Goal: Answer question/provide support: Share knowledge or assist other users

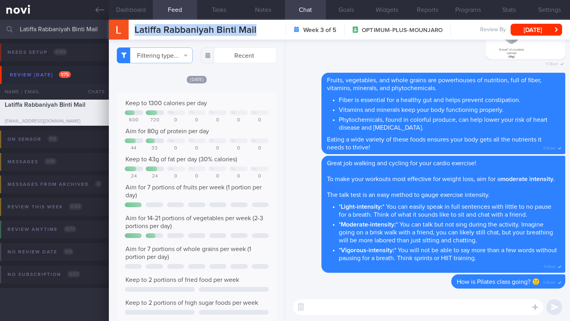
scroll to position [264, 0]
click at [337, 311] on textarea at bounding box center [418, 308] width 250 height 16
click at [265, 11] on button "Notes" at bounding box center [263, 10] width 44 height 20
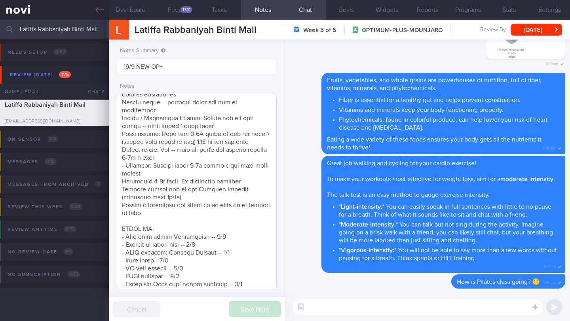
scroll to position [318, 0]
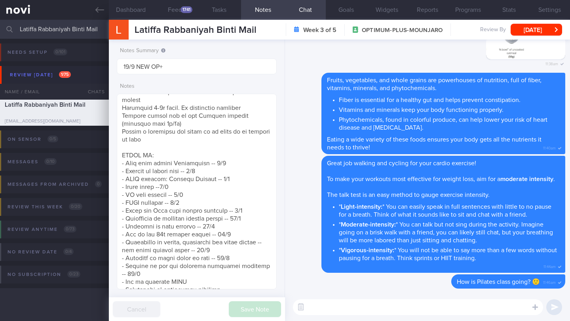
click at [332, 307] on textarea at bounding box center [418, 308] width 250 height 16
click at [181, 7] on button "Feed 1741" at bounding box center [175, 10] width 44 height 20
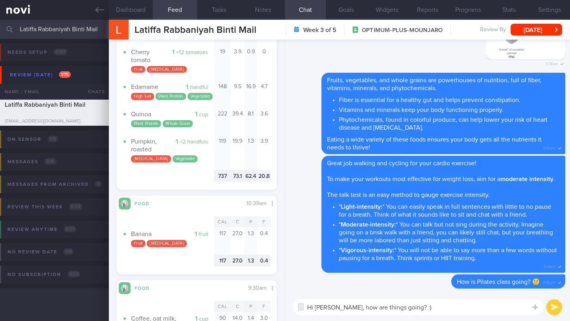
scroll to position [2590, 0]
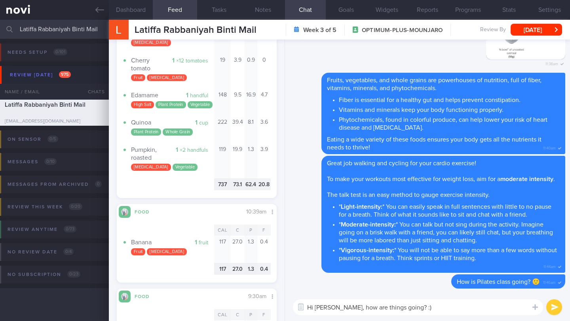
drag, startPoint x: 406, startPoint y: 309, endPoint x: 334, endPoint y: 308, distance: 71.2
click at [334, 309] on textarea "Hi [PERSON_NAME], how are things going? :)" at bounding box center [418, 308] width 250 height 16
type textarea "Hi [PERSON_NAME], how are you doing? :)"
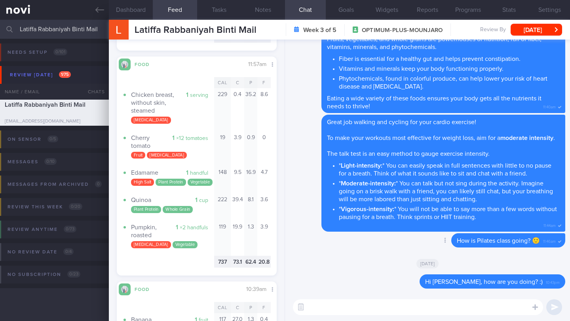
scroll to position [395568, 395509]
click at [84, 30] on input "Latiffa Rabbaniyah Binti Mail" at bounding box center [285, 29] width 570 height 19
click at [296, 95] on div "Delete Fruits, vegetables, and whole grains are powerhouses of nutrition, full …" at bounding box center [427, 73] width 275 height 82
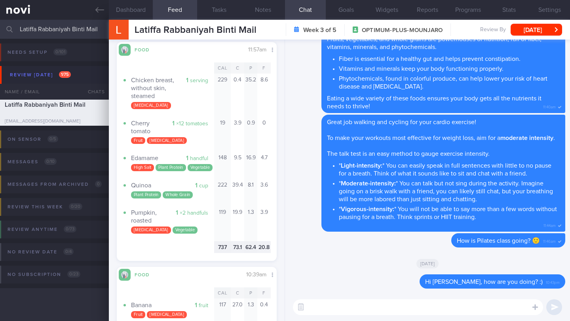
scroll to position [2520, 0]
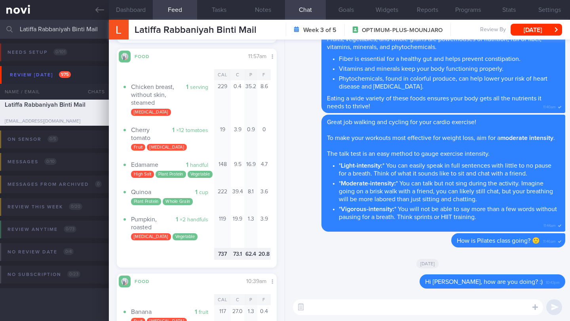
click at [330, 305] on textarea at bounding box center [418, 308] width 250 height 16
click at [440, 307] on textarea "Great job with having whole grains (e.g. quinoa), vegetables" at bounding box center [418, 308] width 250 height 16
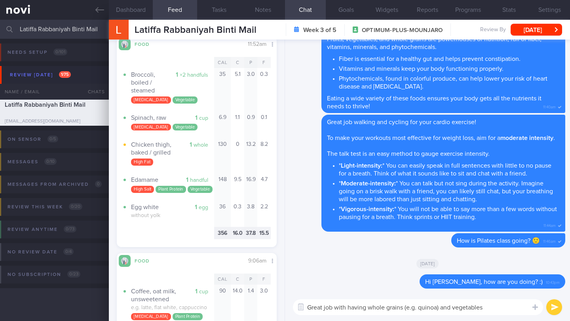
scroll to position [675, 0]
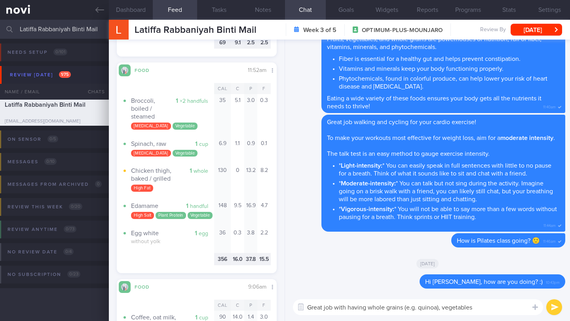
click at [368, 307] on textarea "Great job with having whole grains (e.g. quinoa), vegetables" at bounding box center [418, 308] width 250 height 16
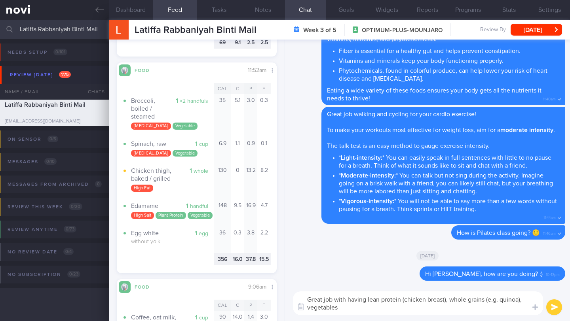
click at [406, 300] on textarea "Great job with having lean protein (chicken breast), whole grains (e.g. quinoa)…" at bounding box center [418, 304] width 250 height 24
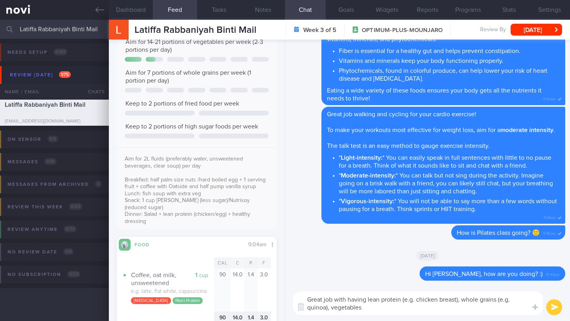
scroll to position [333, 0]
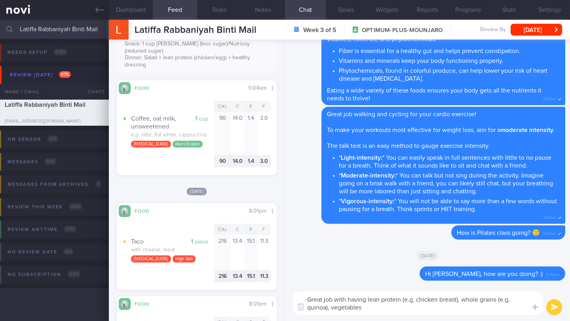
click at [332, 309] on textarea "Great job with having lean protein (e.g. chicken breast), whole grains (e.g. qu…" at bounding box center [418, 304] width 250 height 24
click at [389, 308] on textarea "Great job with having lean protein (e.g. chicken breast), whole grains (e.g. qu…" at bounding box center [418, 304] width 250 height 24
type textarea "Great job with having lean protein (e.g. chicken breast), whole grains (e.g. qu…"
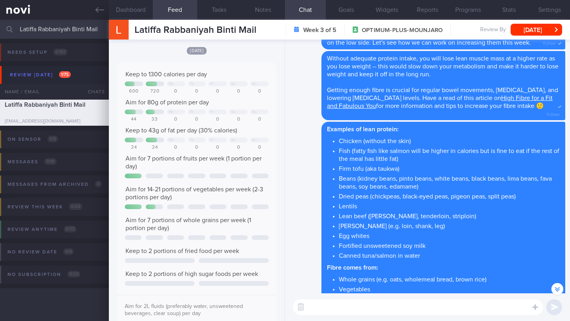
scroll to position [0, 0]
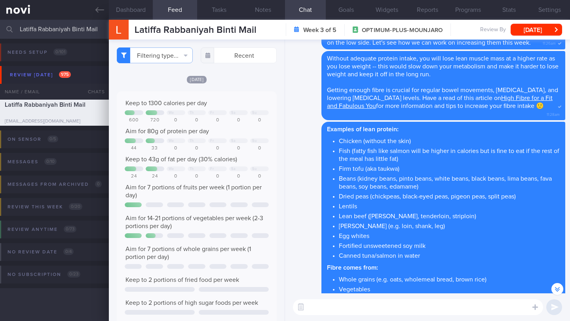
click at [350, 308] on textarea at bounding box center [418, 308] width 250 height 16
type textarea "Y"
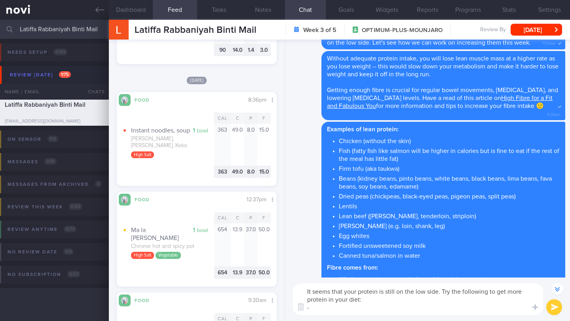
scroll to position [2975, 0]
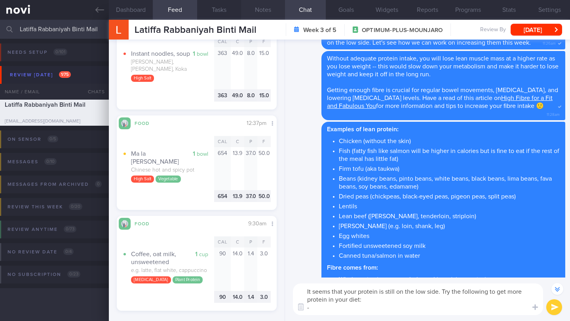
type textarea "It seems that your protein is still on the low side. Try the following to get m…"
click at [265, 16] on button "Notes" at bounding box center [263, 10] width 44 height 20
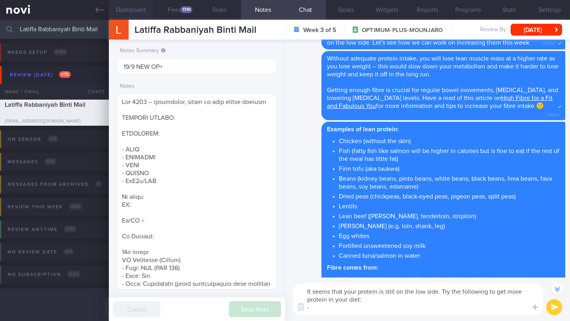
click at [144, 13] on button "Dashboard" at bounding box center [131, 10] width 44 height 20
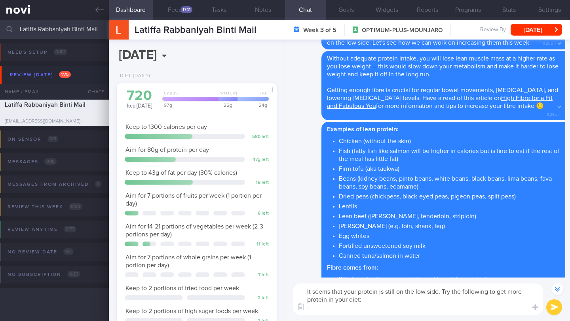
click at [372, 308] on textarea "It seems that your protein is still on the low side. Try the following to get m…" at bounding box center [418, 300] width 250 height 32
click at [174, 9] on button "Feed 1741" at bounding box center [175, 10] width 44 height 20
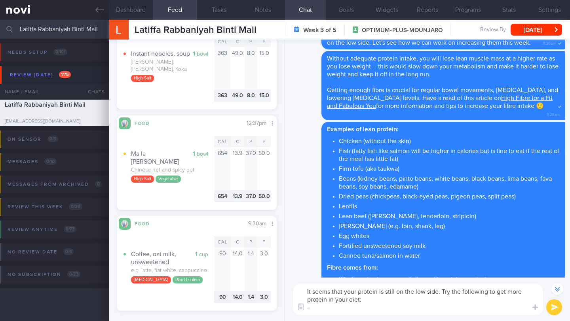
click at [153, 0] on button "Feed 1741" at bounding box center [175, 10] width 44 height 20
click at [343, 309] on textarea "It seems that your protein is still on the low side. Try the following to get m…" at bounding box center [418, 300] width 250 height 32
click at [267, 11] on button "Notes" at bounding box center [263, 10] width 44 height 20
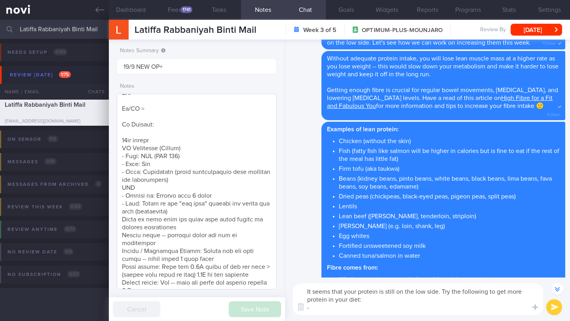
scroll to position [166, 0]
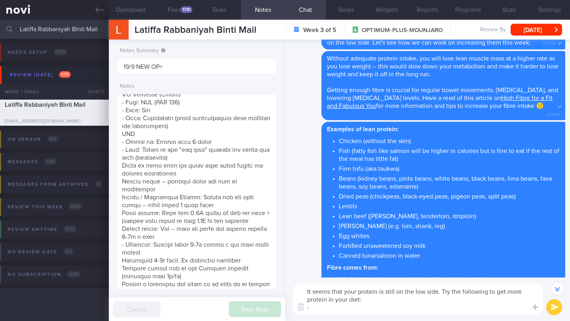
click at [320, 310] on textarea "It seems that your protein is still on the low side. Try the following to get m…" at bounding box center [418, 300] width 250 height 32
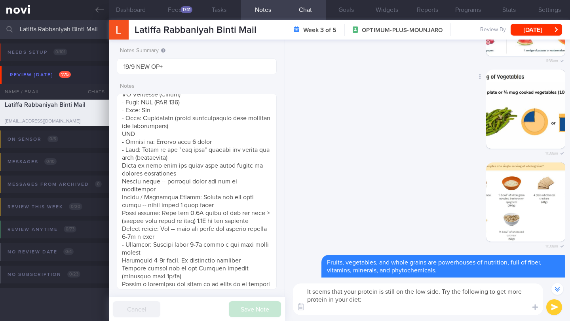
scroll to position [-102, 0]
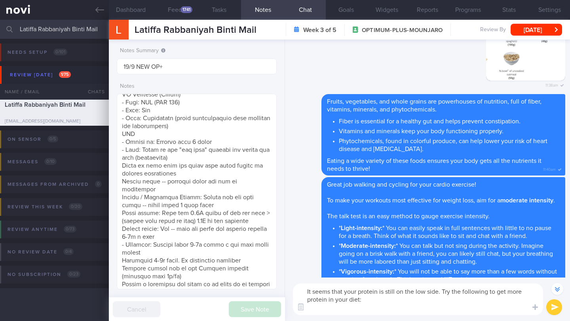
drag, startPoint x: 442, startPoint y: 292, endPoint x: 447, endPoint y: 307, distance: 15.4
click at [447, 307] on textarea "It seems that your protein is still on the low side. Try the following to get m…" at bounding box center [418, 300] width 250 height 32
paste textarea "Which do you think will be more realistic for you to do to boost your protein i…"
type textarea "It seems that your protein is still on the low side. Which do you think will be…"
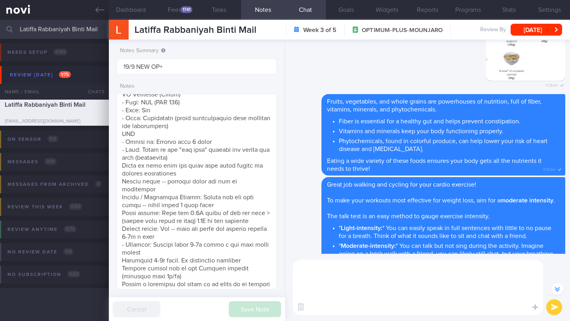
scroll to position [0, 0]
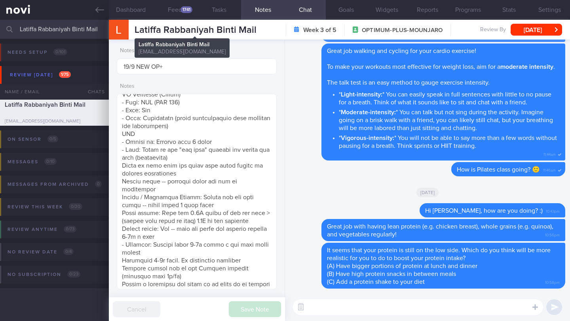
click at [167, 32] on span "Latiffa Rabbaniyah Binti Mail" at bounding box center [196, 29] width 122 height 9
copy div "Latiffa Rabbaniyah Binti Mail Latiffa Rabbaniyah Binti Mail [EMAIL_ADDRESS][DOM…"
click at [344, 307] on textarea at bounding box center [418, 308] width 250 height 16
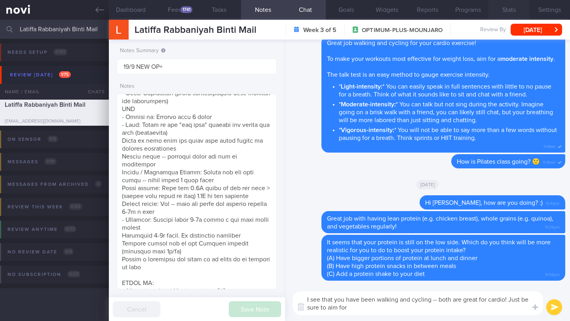
click at [517, 9] on button "Stats" at bounding box center [508, 10] width 41 height 20
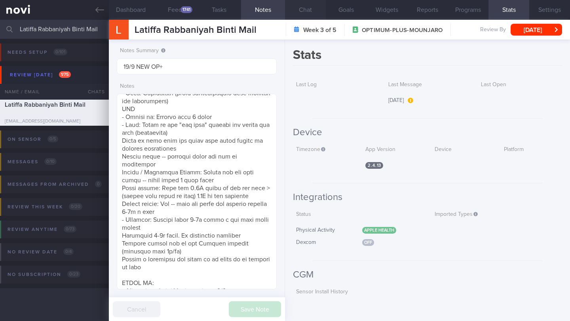
click at [306, 10] on button "Chat" at bounding box center [305, 10] width 41 height 20
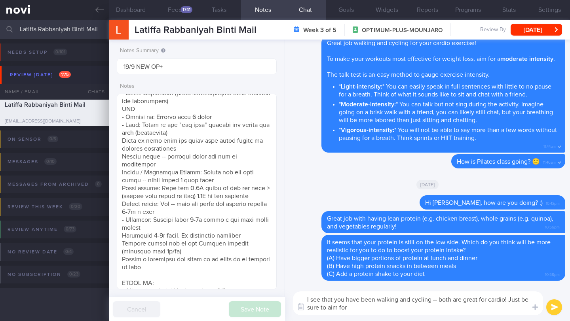
click at [371, 311] on textarea "I see that you have been walking and cycling -- both are great for cardio! Just…" at bounding box center [418, 304] width 250 height 24
click at [136, 12] on button "Dashboard" at bounding box center [131, 10] width 44 height 20
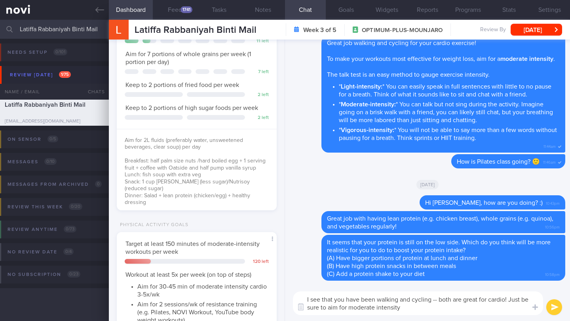
scroll to position [222, 0]
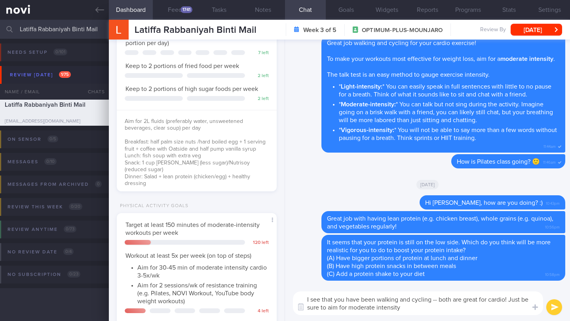
click at [434, 308] on textarea "I see that you have been walking and cycling -- both are great for cardio! Just…" at bounding box center [418, 304] width 250 height 24
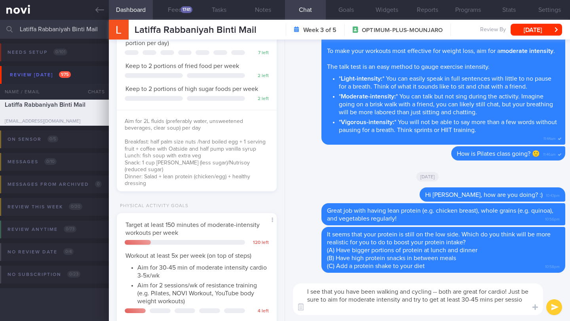
scroll to position [0, 0]
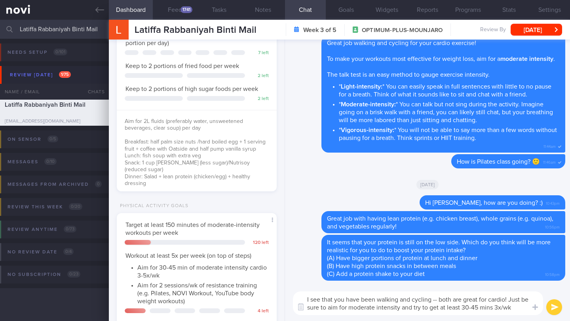
click at [410, 309] on textarea "I see that you have been walking and cycling -- both are great for cardio! Just…" at bounding box center [418, 304] width 250 height 24
click at [150, 25] on div "Latiffa Rabbaniyah Binti Mail Latiffa Rabbaniyah Binti Mail [EMAIL_ADDRESS][DOM…" at bounding box center [196, 30] width 122 height 12
copy div "Latiffa Rabbaniyah Binti Mail Latiffa Rabbaniyah Binti Mail [EMAIL_ADDRESS][DOM…"
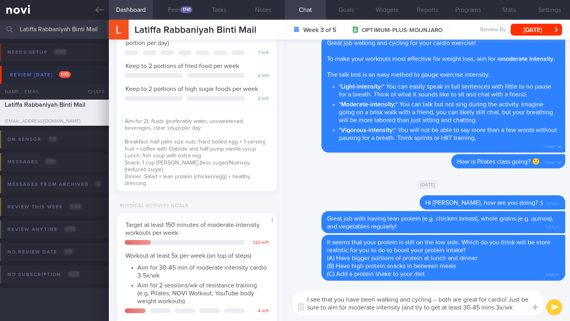
drag, startPoint x: 430, startPoint y: 309, endPoint x: 509, endPoint y: 299, distance: 79.4
click at [509, 299] on textarea "I see that you have been walking and cycling -- both are great for cardio! Just…" at bounding box center [418, 304] width 250 height 24
drag, startPoint x: 317, startPoint y: 307, endPoint x: 303, endPoint y: 308, distance: 13.5
click at [303, 308] on div "Attach media Chat Templates Admin [MEDICAL_DATA] Weight Nutrition Physical Acti…" at bounding box center [427, 304] width 285 height 36
click at [447, 306] on textarea "I see that you have been walking and cycling -- both are great for cardio! Aim …" at bounding box center [418, 304] width 250 height 24
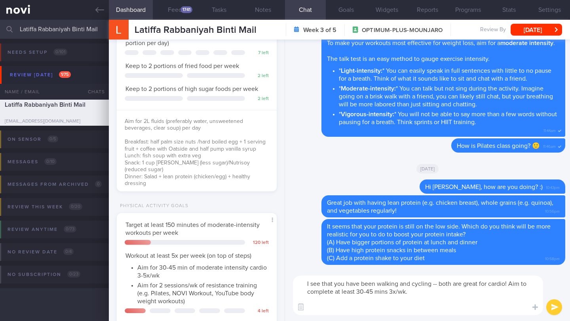
paste textarea "To make your workouts most effective for weight loss, aim for a *moderate inten…"
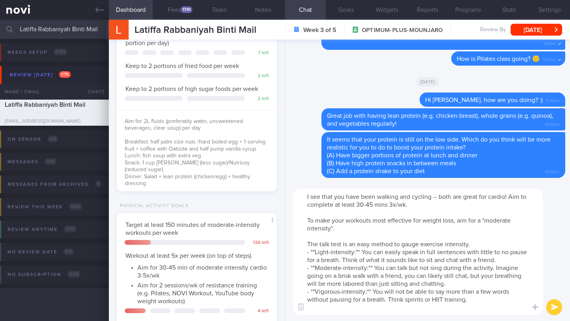
click at [421, 203] on textarea "I see that you have been walking and cycling -- both are great for cardio! Aim …" at bounding box center [418, 252] width 250 height 127
drag, startPoint x: 307, startPoint y: 223, endPoint x: 314, endPoint y: 223, distance: 6.7
click at [314, 223] on textarea "I see that you have been walking and cycling -- both are great for cardio! Aim …" at bounding box center [418, 252] width 250 height 127
click at [414, 207] on textarea "I see that you have been walking and cycling -- both are great for cardio! Aim …" at bounding box center [418, 252] width 250 height 127
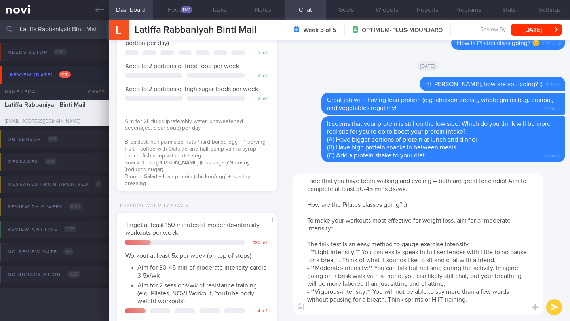
type textarea "I see that you have been walking and cycling -- both are great for cardio! Aim …"
click at [554, 306] on button "submit" at bounding box center [554, 308] width 16 height 16
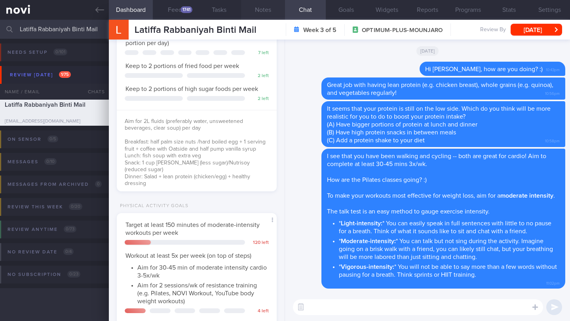
click at [266, 11] on button "Notes" at bounding box center [263, 10] width 44 height 20
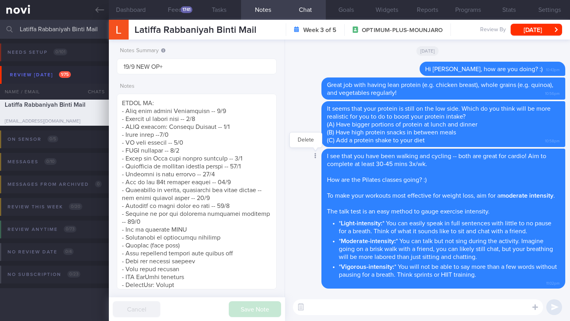
click at [314, 153] on icon at bounding box center [315, 156] width 2 height 6
click at [306, 134] on button "Delete" at bounding box center [306, 140] width 32 height 12
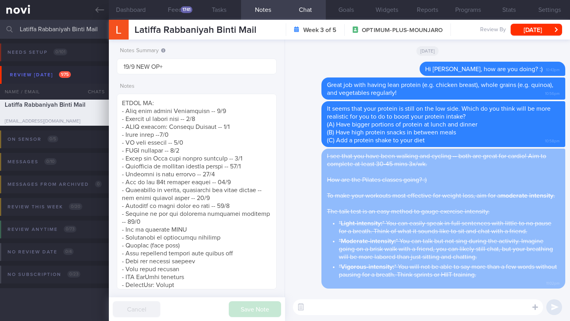
click at [358, 180] on div "I see that you have been walking and cycling -- both are great for cardio! Aim …" at bounding box center [443, 219] width 244 height 140
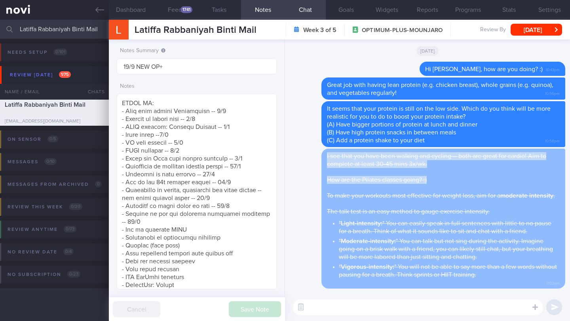
drag, startPoint x: 448, startPoint y: 174, endPoint x: 324, endPoint y: 149, distance: 126.7
click at [324, 149] on div "I see that you have been walking and cycling -- both are great for cardio! Aim …" at bounding box center [443, 219] width 244 height 140
copy span "I see that you have been walking and cycling -- both are great for cardio! Aim …"
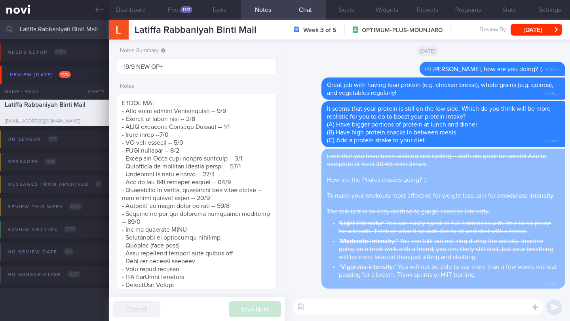
click at [328, 307] on textarea at bounding box center [418, 308] width 250 height 16
paste textarea "I see that you have been walking and cycling -- both are great for cardio! Aim …"
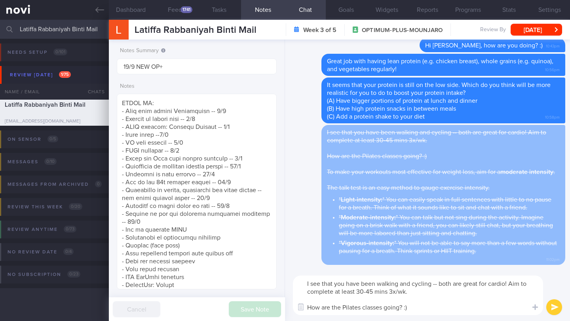
type textarea "I see that you have been walking and cycling -- both are great for cardio! Aim …"
click at [560, 309] on button "submit" at bounding box center [554, 308] width 16 height 16
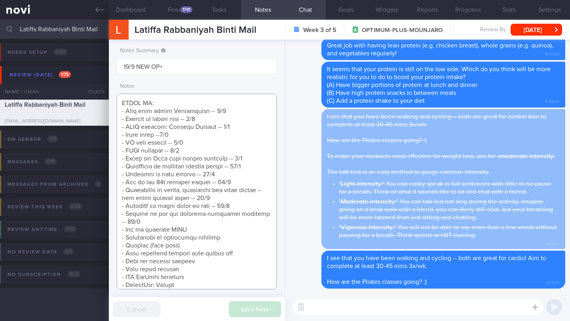
click at [214, 238] on textarea at bounding box center [197, 192] width 160 height 196
click at [201, 229] on textarea at bounding box center [197, 192] width 160 height 196
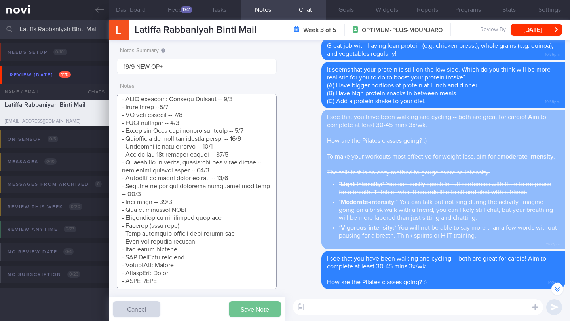
type textarea "[DATE] -- bridesmaid, wants to lose weight quickly SUPPORT NEEDED: CHALLENGE: -…"
click at [251, 312] on button "Save Note" at bounding box center [255, 309] width 52 height 16
click at [129, 12] on button "Dashboard" at bounding box center [131, 10] width 44 height 20
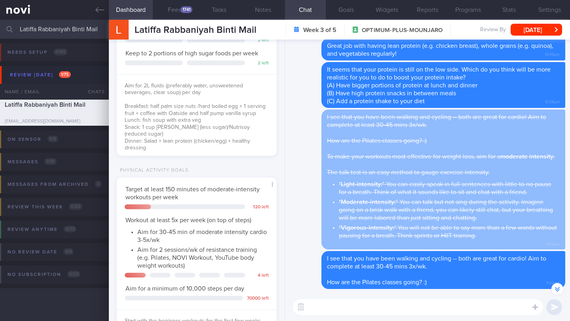
scroll to position [292, 0]
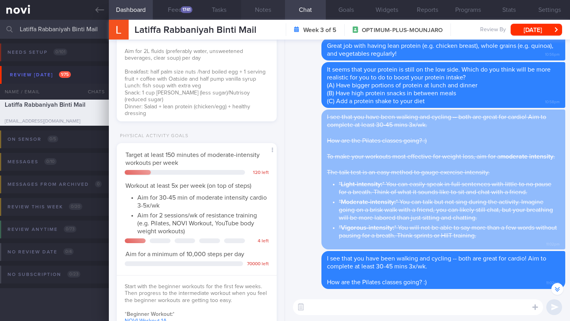
click at [271, 8] on button "Notes" at bounding box center [263, 10] width 44 height 20
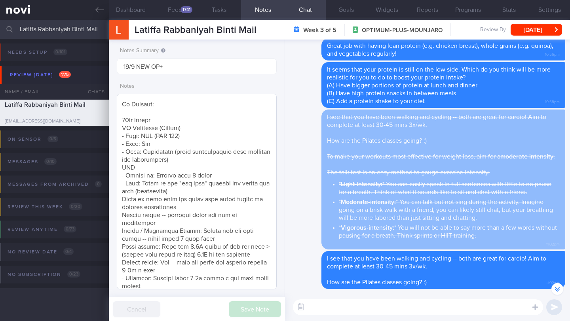
scroll to position [79, 0]
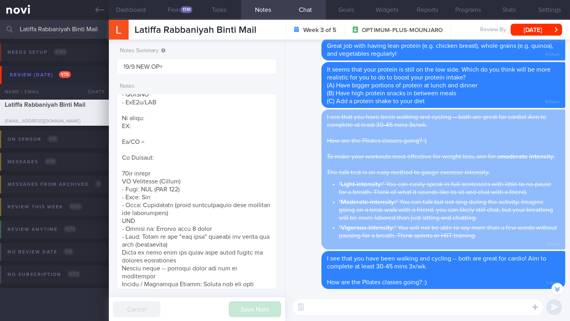
click at [336, 309] on textarea at bounding box center [418, 308] width 250 height 16
paste textarea "I encourage you to work on increasing your step count to boost your non-structu…"
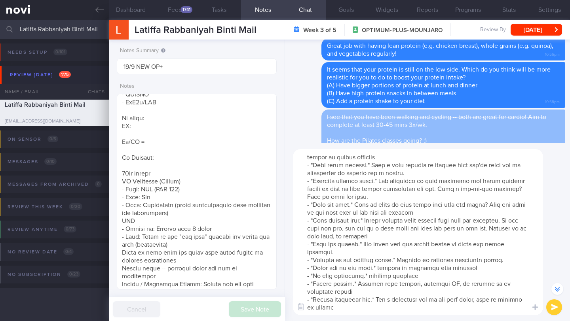
scroll to position [0, 0]
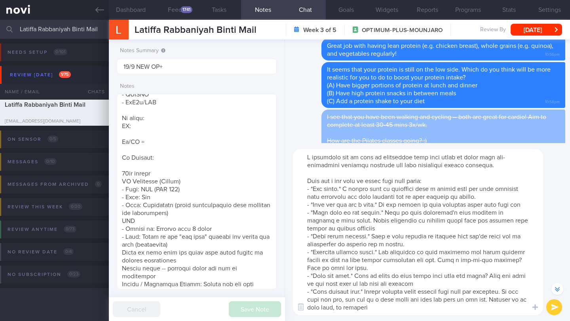
click at [311, 158] on textarea at bounding box center [418, 232] width 250 height 166
type textarea "I also want to encourage you to work on increasing your step count to boost you…"
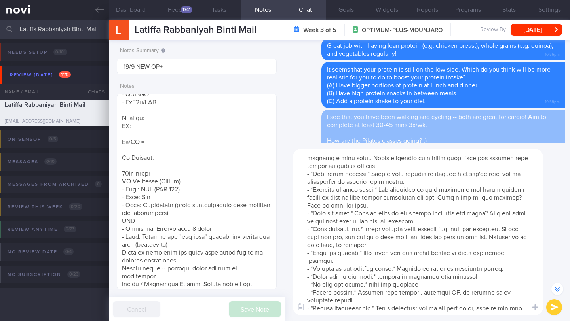
scroll to position [79, 0]
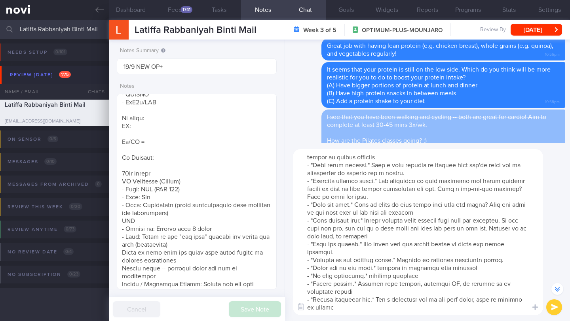
drag, startPoint x: 303, startPoint y: 158, endPoint x: 432, endPoint y: 317, distance: 205.3
click at [430, 321] on div "​ ​" at bounding box center [427, 232] width 285 height 178
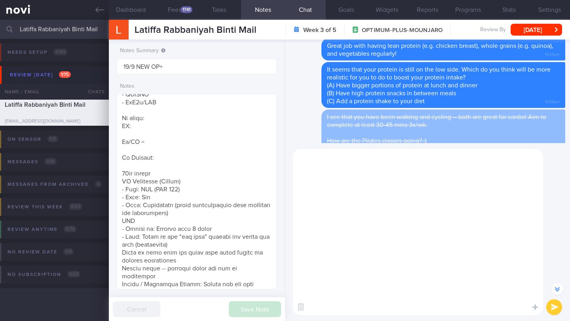
scroll to position [0, 0]
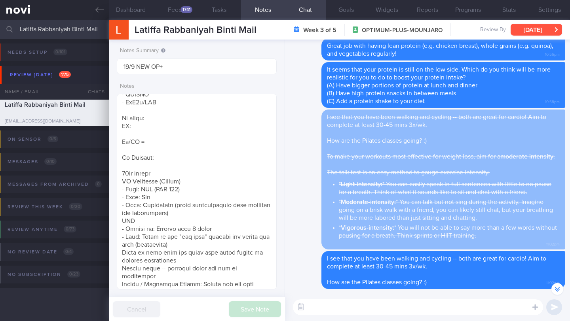
click at [533, 32] on button "[DATE]" at bounding box center [535, 30] width 51 height 12
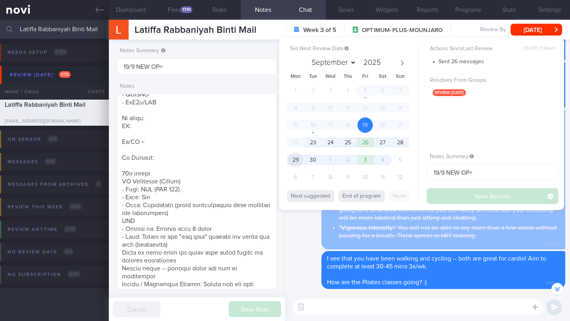
click at [295, 163] on span "29" at bounding box center [295, 159] width 15 height 15
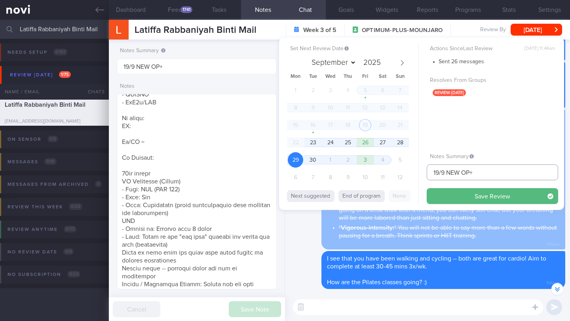
drag, startPoint x: 439, startPoint y: 172, endPoint x: 416, endPoint y: 171, distance: 23.0
click at [416, 171] on div "Set Next Review Date [DATE] September October November [DATE] Mon Tue Wed Thu F…" at bounding box center [421, 124] width 285 height 173
click at [432, 172] on input "29/9 NEW OP+" at bounding box center [492, 173] width 131 height 16
type input "26-29/9 NEW OP+"
click at [370, 142] on span "26" at bounding box center [364, 142] width 15 height 15
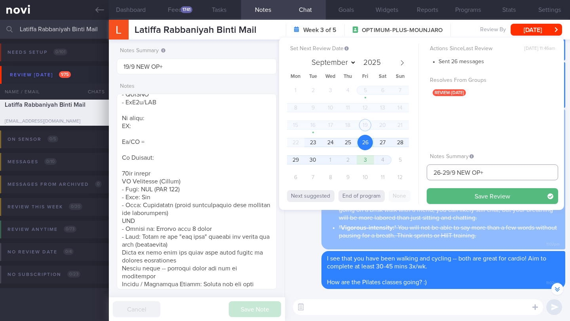
click at [490, 174] on input "26-29/9 NEW OP+" at bounding box center [492, 173] width 131 height 16
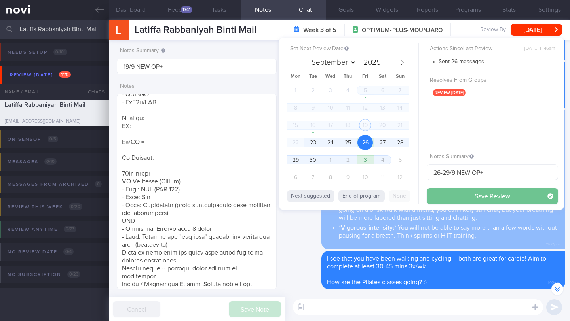
click at [474, 195] on button "Save Review" at bounding box center [492, 196] width 131 height 16
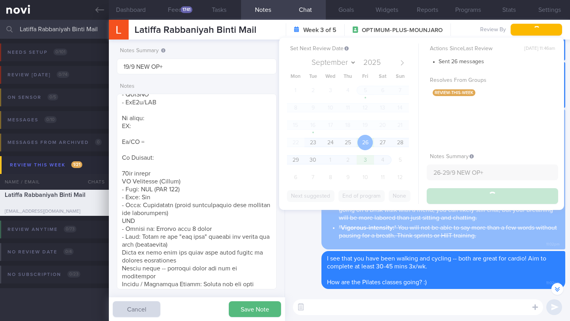
type input "26-29/9 NEW OP+"
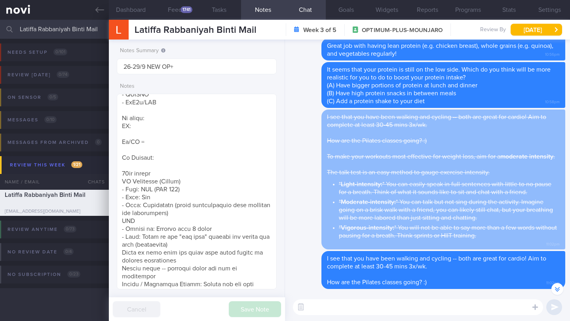
click at [66, 28] on input "Latiffa Rabbaniyah Binti Mail" at bounding box center [285, 29] width 570 height 19
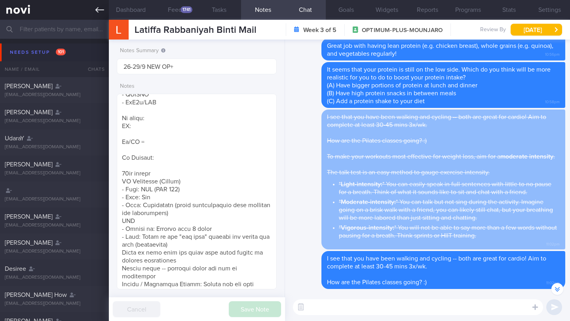
click at [102, 13] on icon at bounding box center [99, 10] width 9 height 9
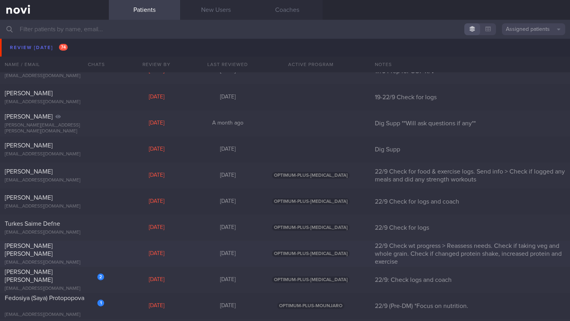
scroll to position [3896, 0]
click at [68, 279] on div "[PERSON_NAME] [PERSON_NAME]" at bounding box center [53, 276] width 97 height 16
select select "8"
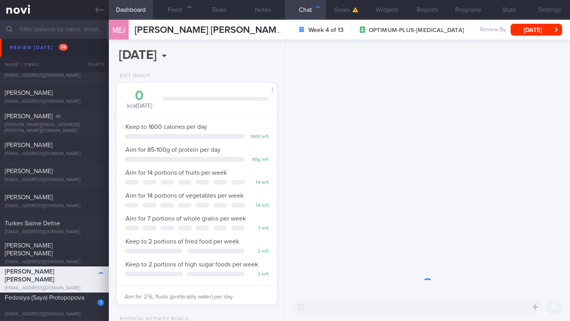
scroll to position [81, 140]
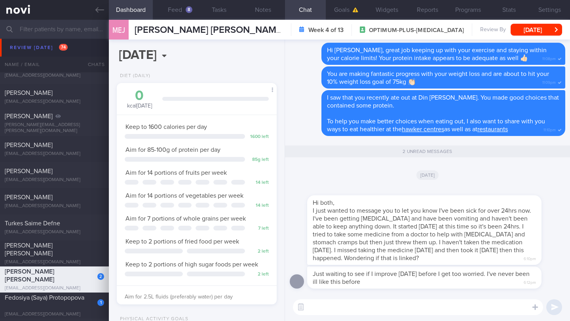
click at [318, 306] on textarea at bounding box center [418, 308] width 250 height 16
click at [372, 236] on span "I just wanted to message you to let you know I've been sick for over 24hrs now.…" at bounding box center [422, 235] width 218 height 54
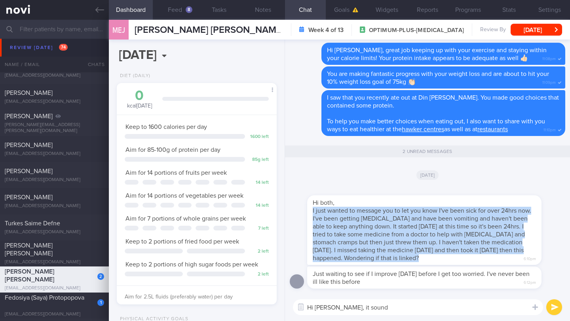
click at [372, 236] on span "I just wanted to message you to let you know I've been sick for over 24hrs now.…" at bounding box center [422, 235] width 218 height 54
copy div "I just wanted to message you to let you know I've been sick for over 24hrs now.…"
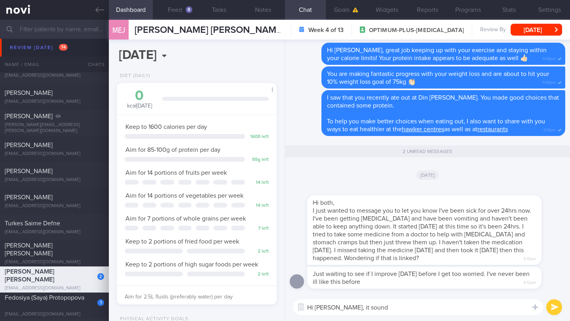
drag, startPoint x: 355, startPoint y: 310, endPoint x: 334, endPoint y: 308, distance: 21.9
click at [334, 308] on textarea "Hi [PERSON_NAME], it sound" at bounding box center [418, 308] width 250 height 16
paste textarea "I'm so sorry to hear you're not feeling well. Please don't hesitate to go to th…"
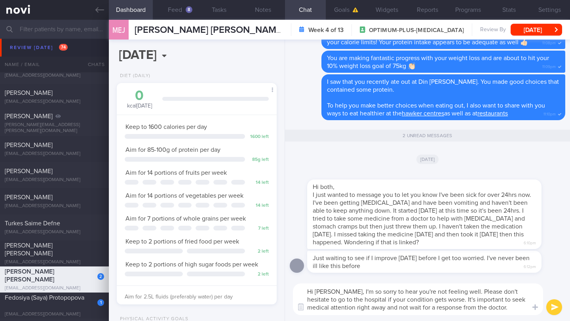
scroll to position [0, 0]
click at [451, 293] on textarea "Hi [PERSON_NAME], I'm so sorry to hear you're not feeling well. Please don't he…" at bounding box center [418, 300] width 250 height 32
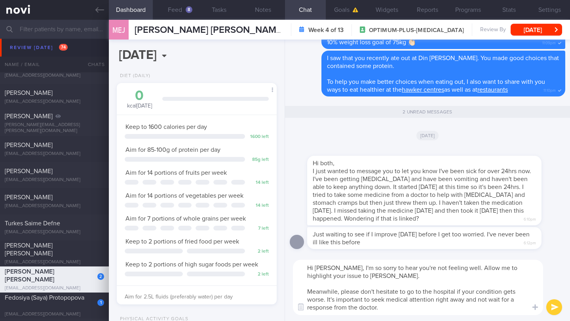
type textarea "Hi [PERSON_NAME], I'm so sorry to hear you're not feeling well. Allow me to hig…"
click at [419, 316] on div "Hi [PERSON_NAME], I'm so sorry to hear you're not feeling well. Allow me to hig…" at bounding box center [427, 287] width 285 height 67
drag, startPoint x: 416, startPoint y: 311, endPoint x: 290, endPoint y: 265, distance: 134.4
click at [290, 265] on div "Hi [PERSON_NAME], I'm so sorry to hear you're not feeling well. Allow me to hig…" at bounding box center [427, 287] width 285 height 67
click at [554, 311] on button "submit" at bounding box center [554, 308] width 16 height 16
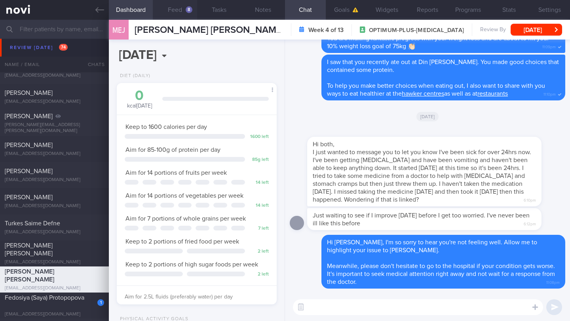
click at [179, 13] on button "Feed 8" at bounding box center [175, 10] width 44 height 20
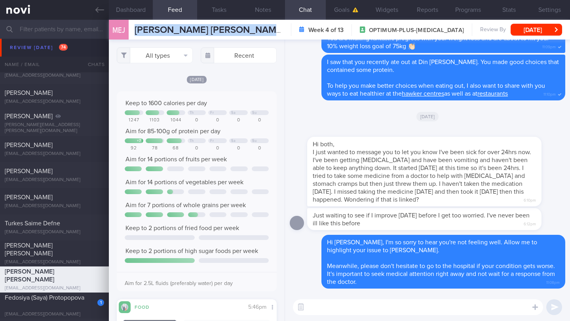
drag, startPoint x: 135, startPoint y: 32, endPoint x: 297, endPoint y: 30, distance: 161.4
click at [297, 30] on div "MEJ [PERSON_NAME] [PERSON_NAME] [PERSON_NAME] [PERSON_NAME] [EMAIL_ADDRESS][DOM…" at bounding box center [339, 30] width 461 height 20
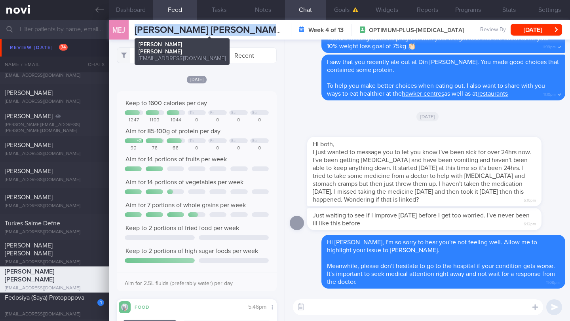
copy div "[PERSON_NAME] [PERSON_NAME] [PERSON_NAME] [PERSON_NAME] [EMAIL_ADDRESS][DOMAIN_…"
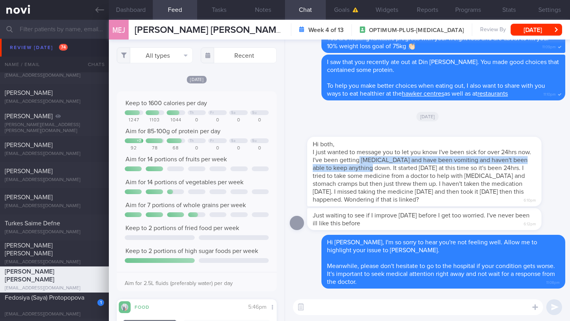
drag, startPoint x: 377, startPoint y: 161, endPoint x: 391, endPoint y: 166, distance: 15.1
click at [391, 166] on span "I just wanted to message you to let you know I've been sick for over 24hrs now.…" at bounding box center [422, 176] width 218 height 54
copy span "[MEDICAL_DATA] and have been vomiting and haven't been able to keep anything do…"
click at [278, 91] on div "All types Food Activity Glucose Weight Medicine Blood Pressure [MEDICAL_DATA] I…" at bounding box center [197, 181] width 176 height 282
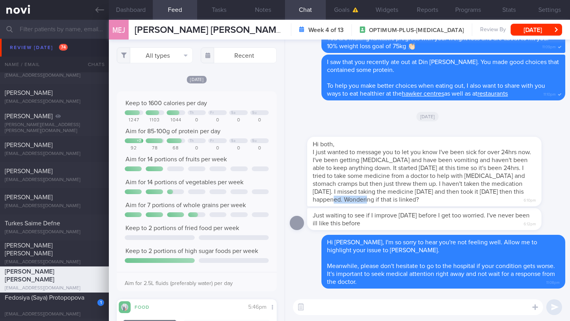
drag, startPoint x: 359, startPoint y: 200, endPoint x: 389, endPoint y: 201, distance: 29.7
click at [389, 201] on span "I just wanted to message you to let you know I've been sick for over 24hrs now.…" at bounding box center [422, 176] width 218 height 54
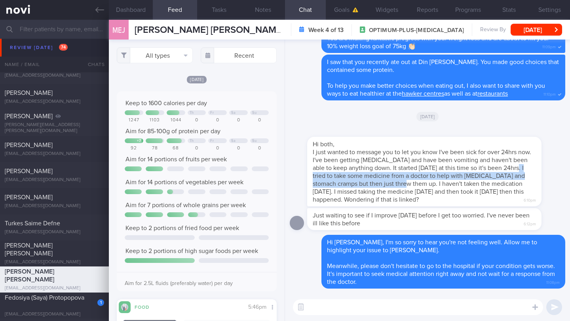
drag, startPoint x: 436, startPoint y: 184, endPoint x: 332, endPoint y: 176, distance: 104.0
click at [332, 176] on span "I just wanted to message you to let you know I've been sick for over 24hrs now.…" at bounding box center [422, 176] width 218 height 54
copy span "tried to take some medicine from a doctor to help with [MEDICAL_DATA] and stoma…"
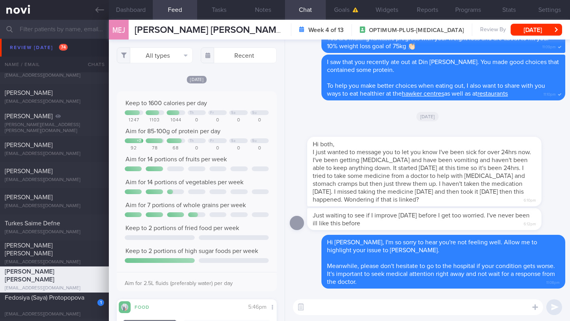
click at [315, 121] on div "[DATE]" at bounding box center [427, 116] width 275 height 22
drag, startPoint x: 133, startPoint y: 30, endPoint x: 284, endPoint y: 32, distance: 151.2
click at [284, 32] on div "MEJ [PERSON_NAME] [PERSON_NAME] [PERSON_NAME] [PERSON_NAME] [EMAIL_ADDRESS][DOM…" at bounding box center [339, 30] width 461 height 20
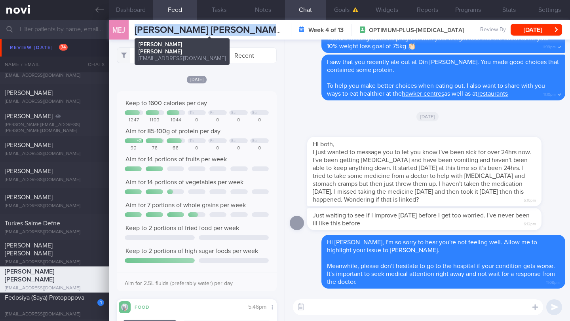
copy span "[PERSON_NAME] [PERSON_NAME]"
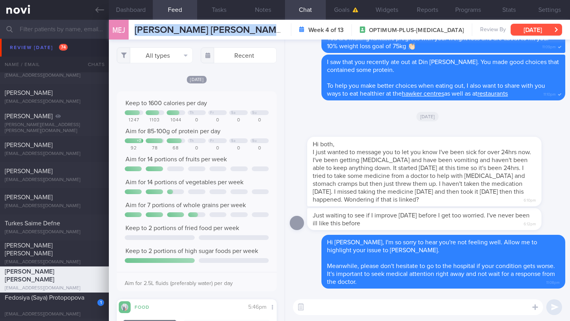
click at [543, 25] on button "[DATE]" at bounding box center [535, 30] width 51 height 12
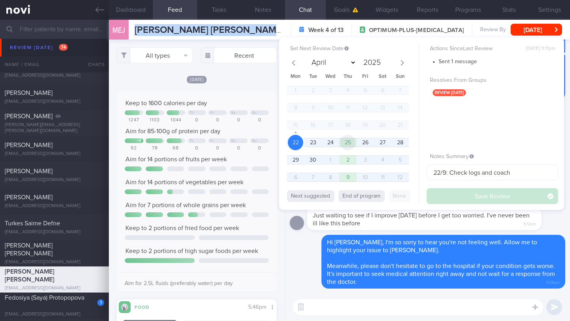
click at [343, 145] on span "25" at bounding box center [347, 142] width 15 height 15
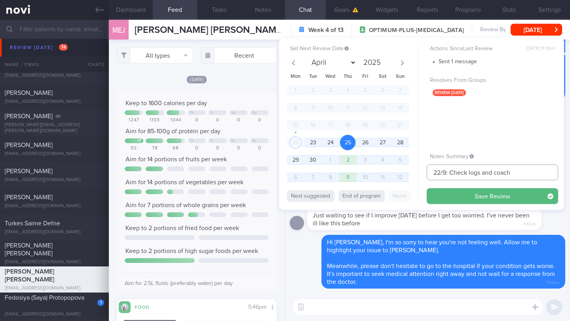
drag, startPoint x: 437, startPoint y: 172, endPoint x: 414, endPoint y: 171, distance: 23.0
click at [414, 171] on div "Set Next Review Date [DATE] April May June July August September October Novemb…" at bounding box center [421, 124] width 285 height 173
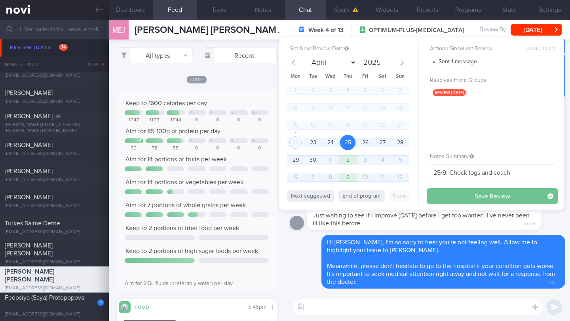
click at [509, 200] on button "Save Review" at bounding box center [492, 196] width 131 height 16
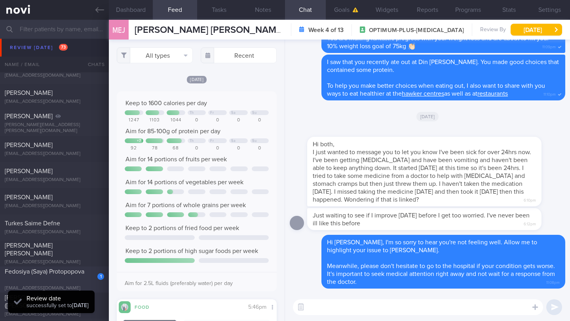
click at [68, 281] on div "Fedosiya (Saya) Protopopova" at bounding box center [53, 276] width 97 height 16
type input "22/9 (Pre-DM) *Focus on nutrition."
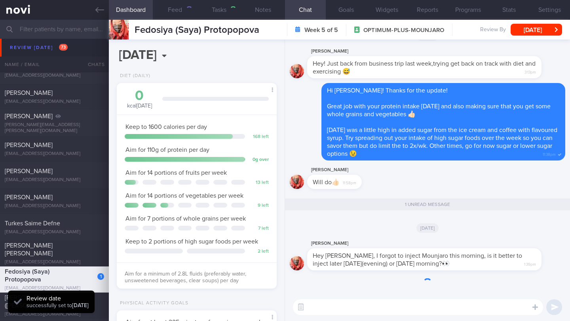
scroll to position [81, 140]
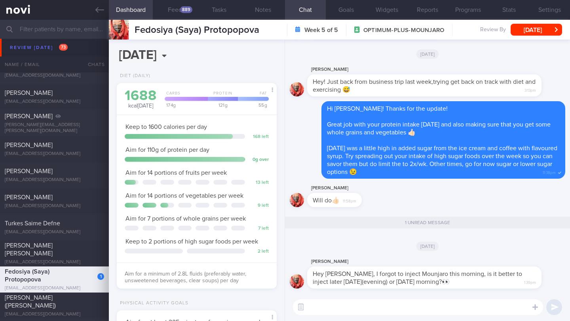
click at [339, 307] on textarea at bounding box center [418, 308] width 250 height 16
type textarea "z"
type textarea "Hi [PERSON_NAME], [PERSON_NAME] is currently on leave. Allow me to check with h…"
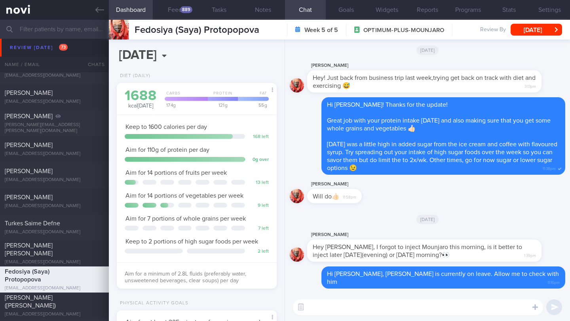
drag, startPoint x: 353, startPoint y: 254, endPoint x: 423, endPoint y: 267, distance: 71.2
click at [423, 262] on div "Hey [PERSON_NAME], I forgot to inject Mounjaro this morning, is it better to in…" at bounding box center [424, 251] width 234 height 22
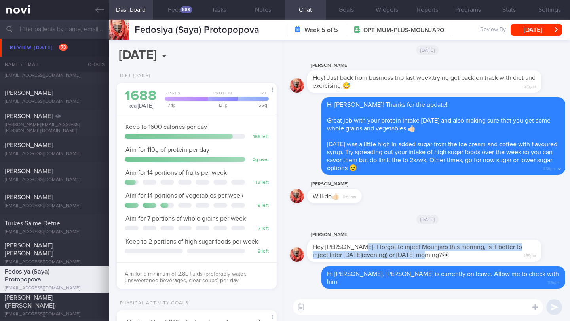
drag, startPoint x: 413, startPoint y: 262, endPoint x: 354, endPoint y: 254, distance: 60.3
click at [354, 254] on span "Hey [PERSON_NAME], I forgot to inject Mounjaro this morning, is it better to in…" at bounding box center [417, 251] width 209 height 14
copy span "forgot to inject Mounjaro this morning, is it better to inject later [DATE](eve…"
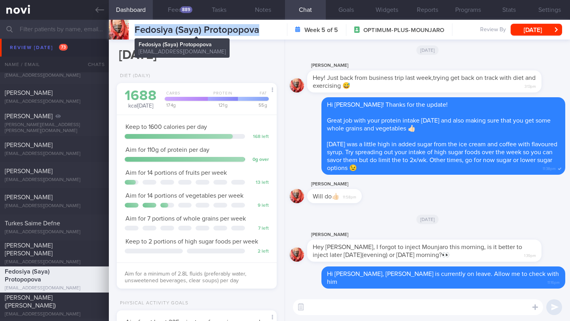
drag, startPoint x: 134, startPoint y: 30, endPoint x: 259, endPoint y: 28, distance: 125.4
click at [259, 28] on div "Fedosiya (Saya) Protopopova Fedosiya (Saya) Protopopova [EMAIL_ADDRESS][DOMAIN_…" at bounding box center [339, 30] width 461 height 20
copy span "Fedosiya (Saya) Protopopova"
click at [180, 11] on button "Feed 889" at bounding box center [175, 10] width 44 height 20
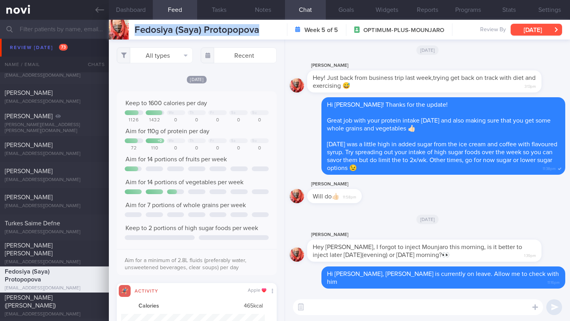
click at [538, 28] on button "[DATE]" at bounding box center [535, 30] width 51 height 12
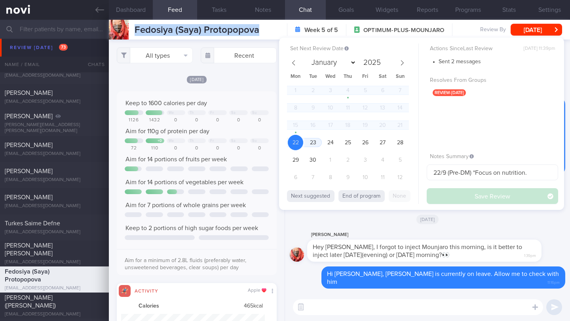
scroll to position [395613, 395505]
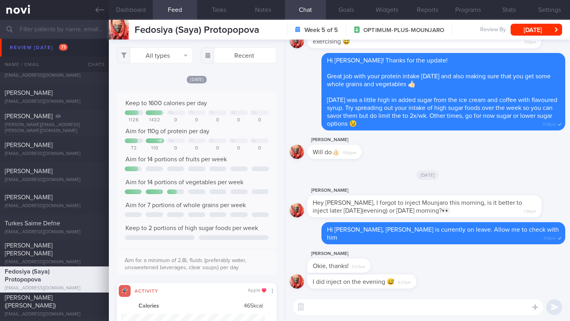
click at [384, 306] on textarea at bounding box center [418, 308] width 250 height 16
paste textarea "She can inject it this evening. The timing of day does not affect the effective…"
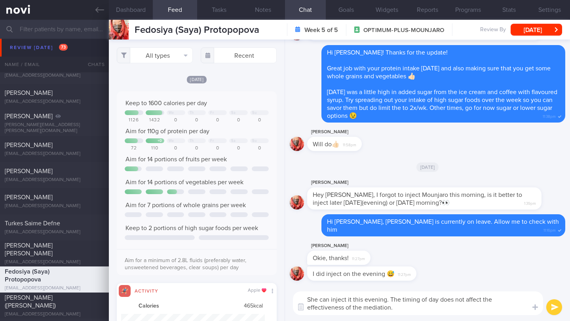
scroll to position [0, 0]
click at [304, 300] on textarea "She can inject it this evening. The timing of day does not affect the effective…" at bounding box center [418, 304] width 250 height 24
drag, startPoint x: 462, startPoint y: 301, endPoint x: 451, endPoint y: 300, distance: 11.5
click at [451, 300] on textarea "Oh good! [PERSON_NAME] got back to me and said that youShe can inject it this e…" at bounding box center [418, 304] width 250 height 24
click at [521, 301] on textarea "Oh good! [PERSON_NAME] got back to me and said that you can inject it this even…" at bounding box center [418, 304] width 250 height 24
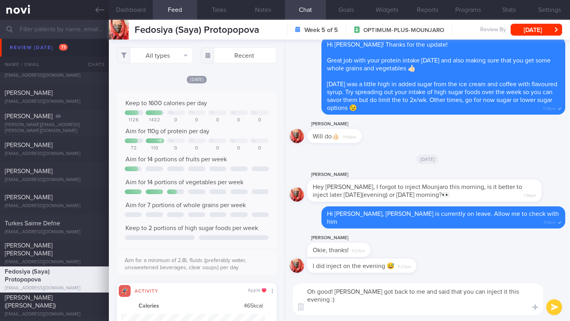
type textarea "Oh good! [PERSON_NAME] got back to me and said that you can inject it this even…"
click at [559, 309] on button "submit" at bounding box center [554, 308] width 16 height 16
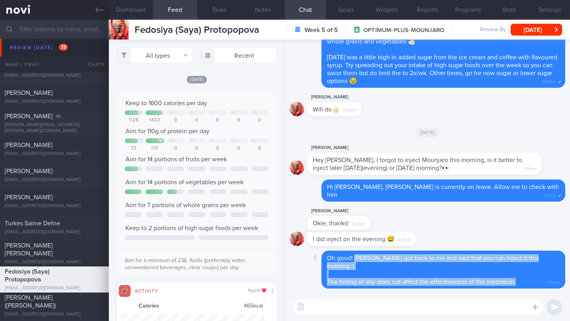
drag, startPoint x: 367, startPoint y: 267, endPoint x: 528, endPoint y: 282, distance: 161.3
click at [528, 282] on div "Oh good! [PERSON_NAME] got back to me and said that you can inject it this even…" at bounding box center [443, 270] width 244 height 38
click at [466, 280] on span "The timing of day does not affect the effectiveness of the mediation." at bounding box center [421, 282] width 189 height 6
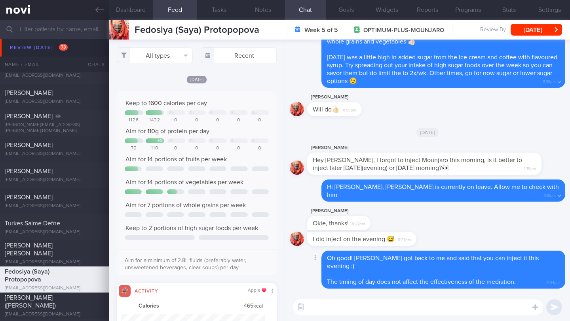
click at [440, 281] on span "The timing of day does not affect the effectiveness of the mediation." at bounding box center [421, 282] width 189 height 6
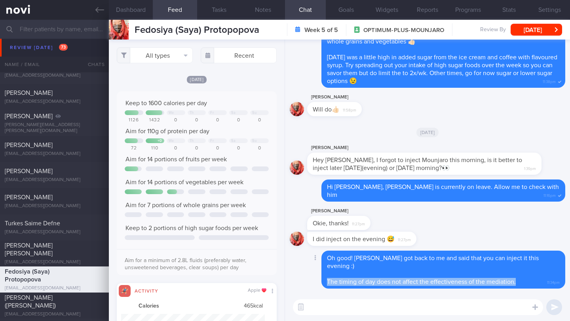
click at [440, 281] on span "The timing of day does not affect the effectiveness of the mediation." at bounding box center [421, 282] width 189 height 6
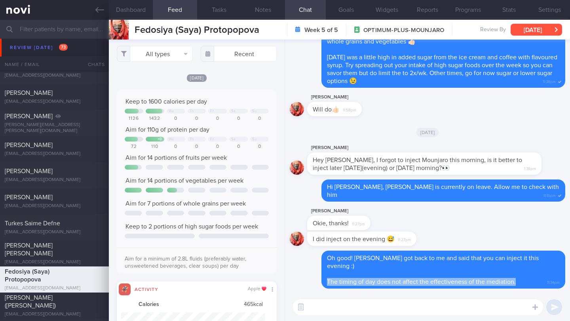
click at [538, 31] on button "[DATE]" at bounding box center [535, 30] width 51 height 12
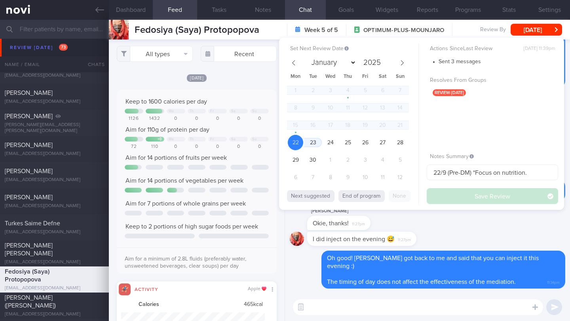
click at [222, 82] on div "All types Food Activity Glucose Weight Medicine Blood Pressure [MEDICAL_DATA] I…" at bounding box center [197, 181] width 176 height 282
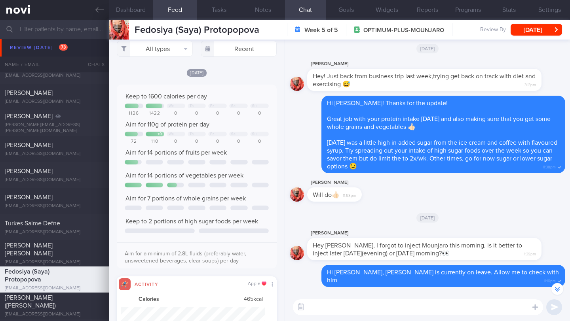
scroll to position [0, 0]
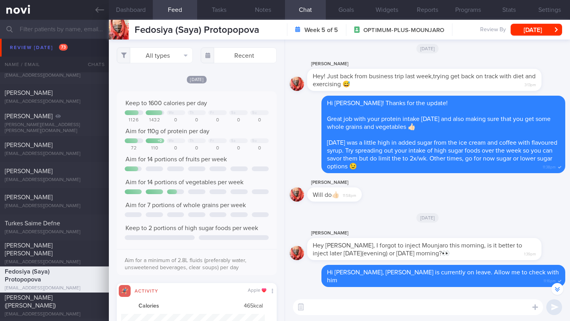
click at [167, 63] on div "All types Food Activity Glucose Weight Medicine Blood Pressure [MEDICAL_DATA] I…" at bounding box center [197, 181] width 176 height 282
click at [167, 55] on button "All types" at bounding box center [155, 55] width 76 height 16
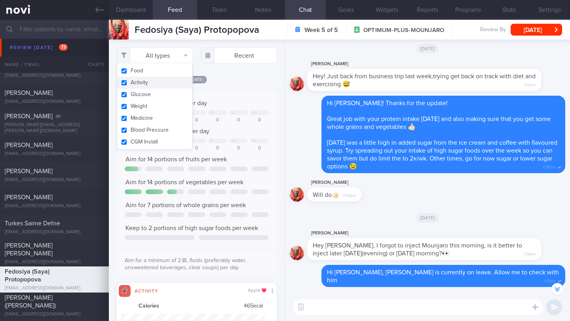
click at [159, 80] on button "Activity" at bounding box center [154, 83] width 75 height 12
checkbox input "false"
click at [223, 82] on div "Filtering type... Food Activity Glucose Weight Medicine Blood Pressure [MEDICAL…" at bounding box center [197, 181] width 176 height 282
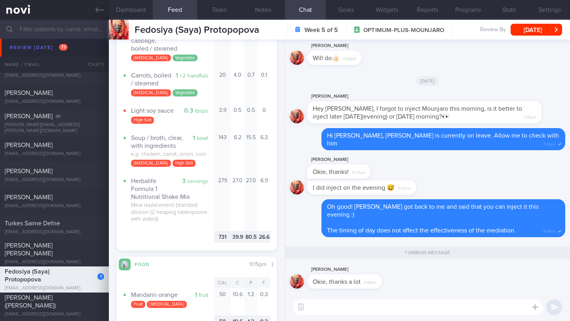
click at [463, 309] on textarea at bounding box center [418, 308] width 250 height 16
type textarea "No problem!"
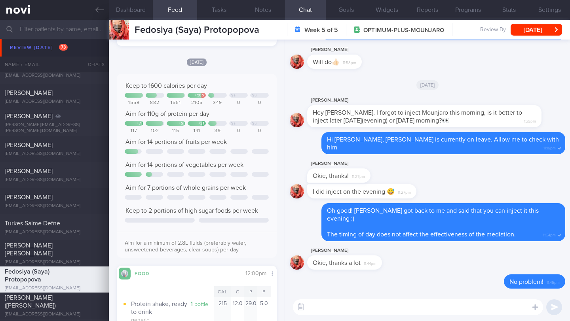
scroll to position [1458, 0]
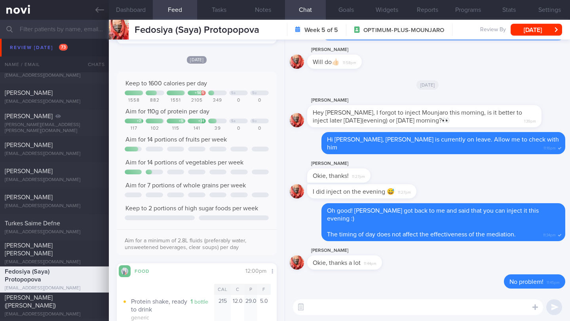
click at [332, 302] on textarea at bounding box center [418, 308] width 250 height 16
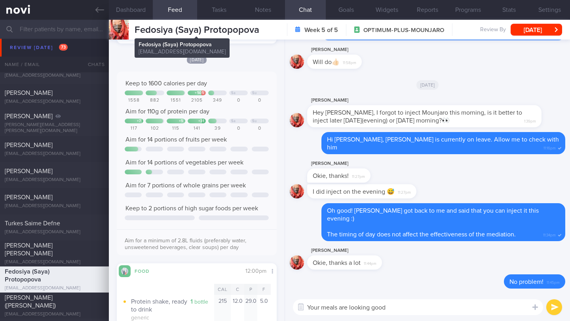
click at [217, 28] on span "Fedosiya (Saya) Protopopova" at bounding box center [197, 29] width 125 height 9
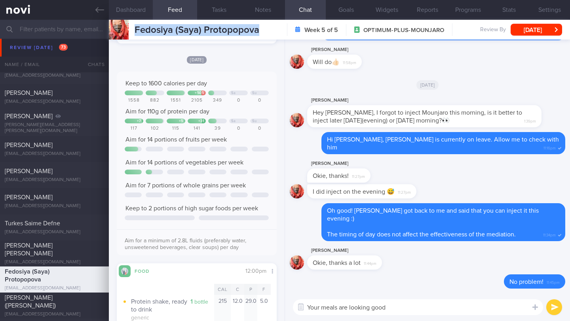
click at [147, 13] on button "Dashboard" at bounding box center [131, 10] width 44 height 20
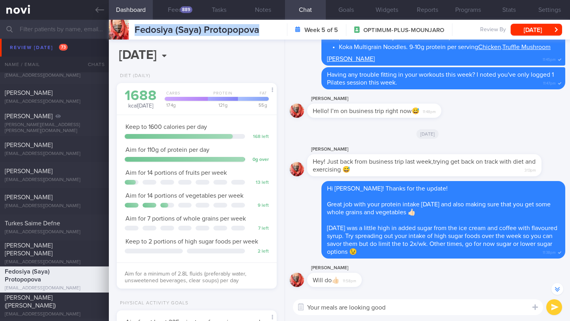
scroll to position [-218, 0]
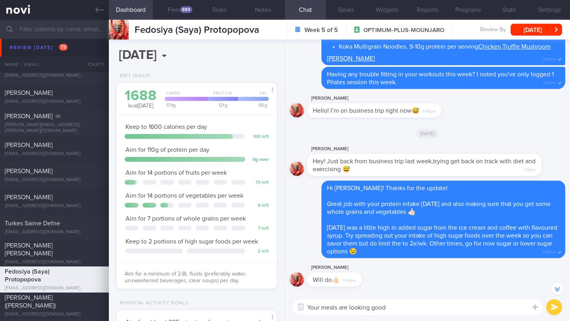
click at [428, 312] on textarea "Your meals are looking good" at bounding box center [418, 308] width 250 height 16
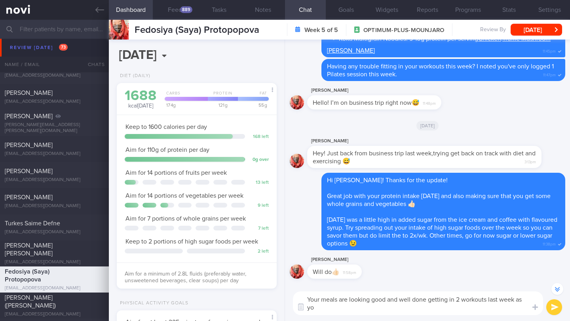
scroll to position [-226, 0]
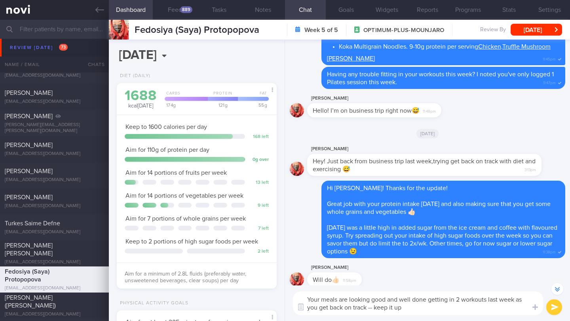
type textarea "Your meals are looking good and well done getting in 2 workouts last week as yo…"
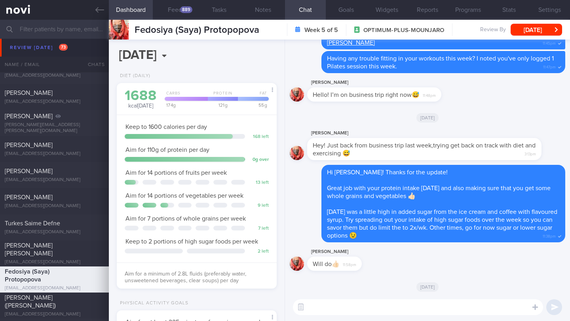
scroll to position [0, 0]
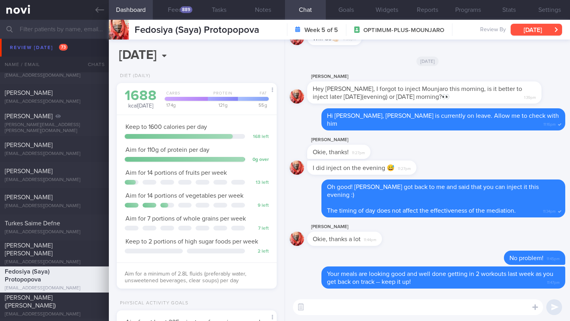
click at [516, 32] on button "[DATE]" at bounding box center [535, 30] width 51 height 12
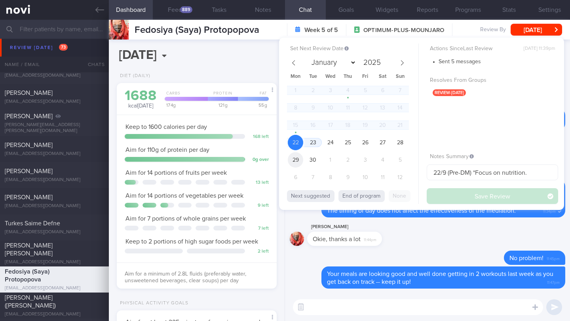
click at [298, 156] on span "29" at bounding box center [295, 159] width 15 height 15
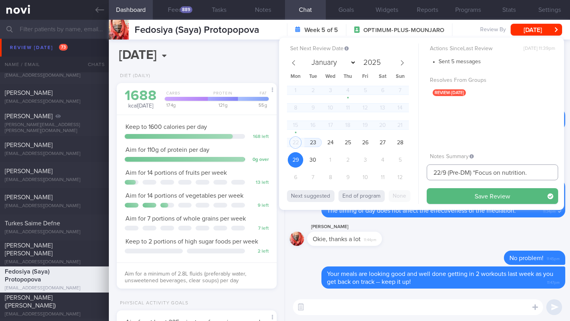
drag, startPoint x: 439, startPoint y: 174, endPoint x: 415, endPoint y: 172, distance: 23.8
click at [415, 172] on div "Set Next Review Date [DATE] January February March April May June July August S…" at bounding box center [421, 124] width 285 height 173
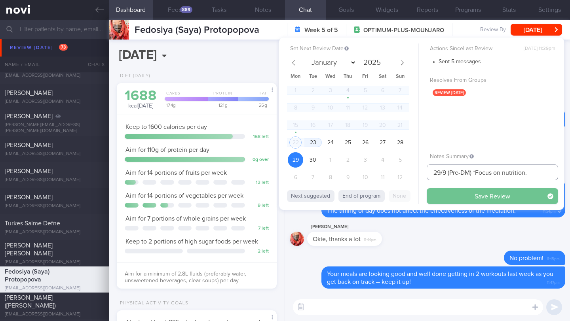
type input "29/9 (Pre-DM) *Focus on nutrition."
click at [449, 199] on button "Save Review" at bounding box center [492, 196] width 131 height 16
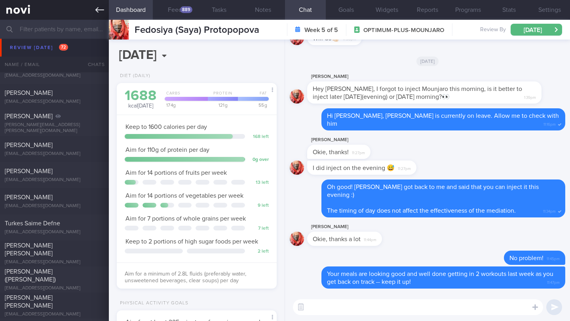
click at [99, 3] on link at bounding box center [54, 10] width 109 height 20
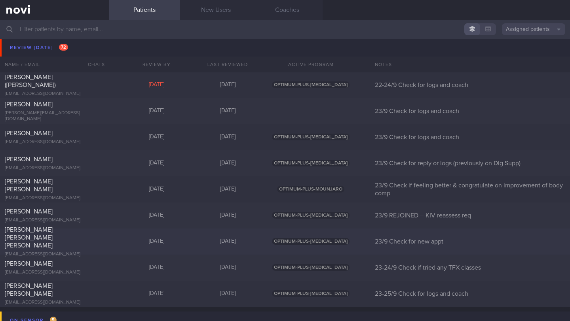
scroll to position [4248, 0]
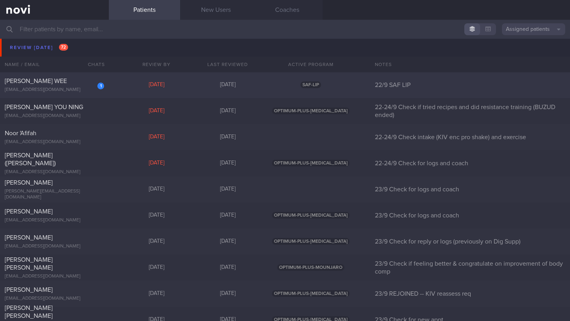
click at [75, 89] on div "[EMAIL_ADDRESS][DOMAIN_NAME]" at bounding box center [54, 90] width 99 height 6
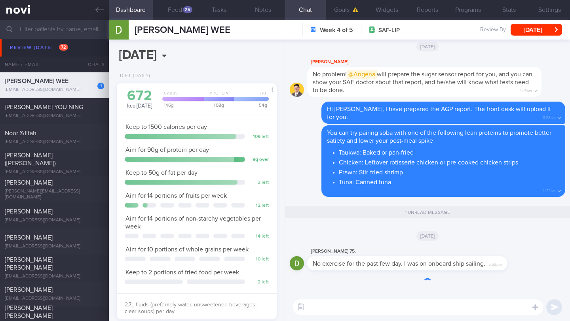
scroll to position [71, 143]
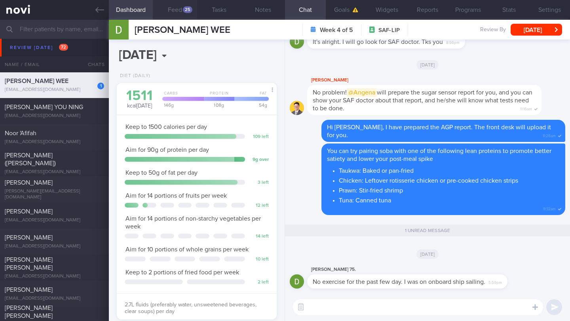
click at [171, 12] on button "Feed 25" at bounding box center [175, 10] width 44 height 20
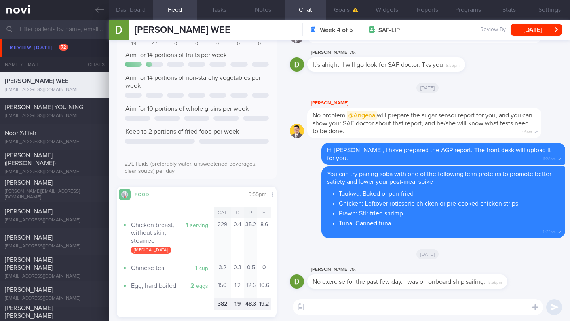
scroll to position [191, 0]
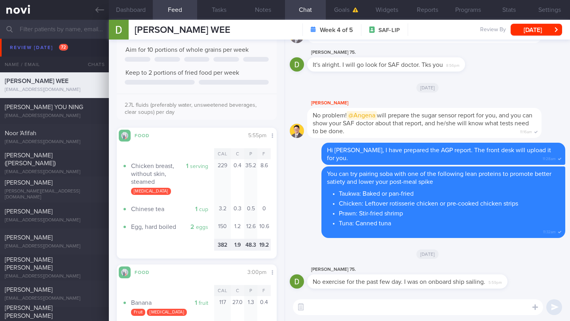
click at [335, 315] on textarea at bounding box center [418, 308] width 250 height 16
click at [338, 313] on textarea at bounding box center [418, 308] width 250 height 16
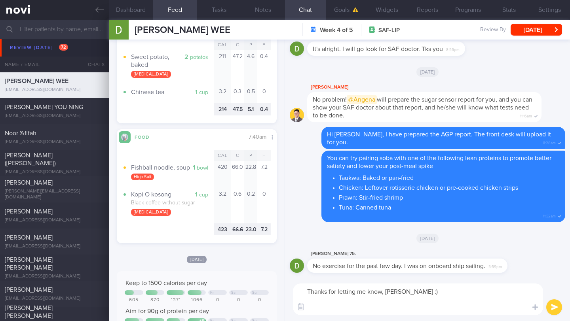
scroll to position [1056, 0]
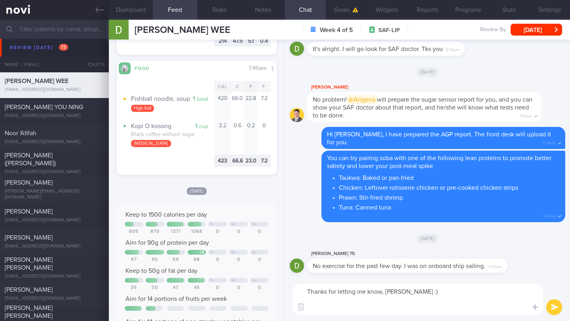
type textarea "Thanks for letting me know, [PERSON_NAME] :)"
click at [559, 307] on button "submit" at bounding box center [554, 308] width 16 height 16
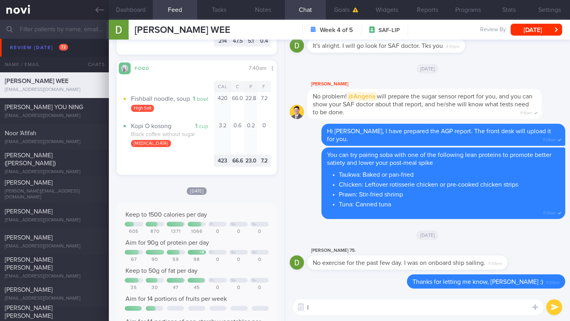
type textarea "I"
type textarea "w"
click at [259, 9] on button "Notes" at bounding box center [263, 10] width 44 height 20
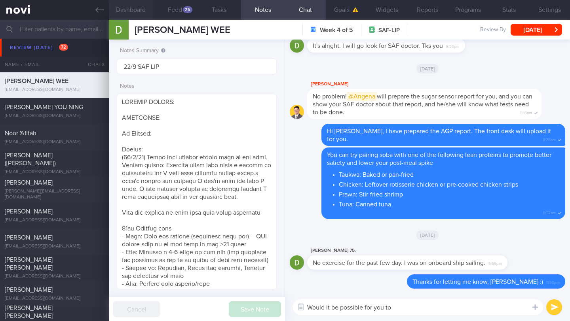
click at [132, 9] on button "Dashboard" at bounding box center [131, 10] width 44 height 20
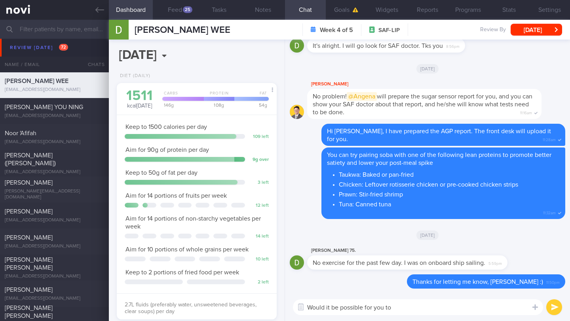
click at [497, 306] on textarea "Would it be possible for you to" at bounding box center [418, 308] width 250 height 16
click at [482, 309] on textarea "Would it be possible for you to go for walking breaks on board the" at bounding box center [418, 308] width 250 height 16
click at [176, 6] on button "Feed 25" at bounding box center [175, 10] width 44 height 20
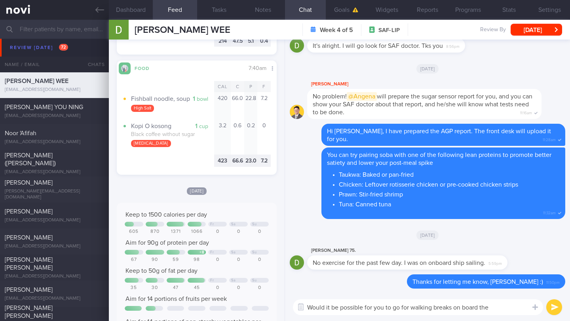
click at [347, 310] on textarea "Would it be possible for you to go for walking breaks on board the" at bounding box center [418, 308] width 250 height 16
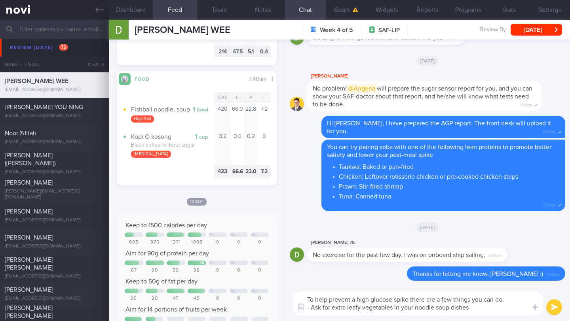
scroll to position [1051, 0]
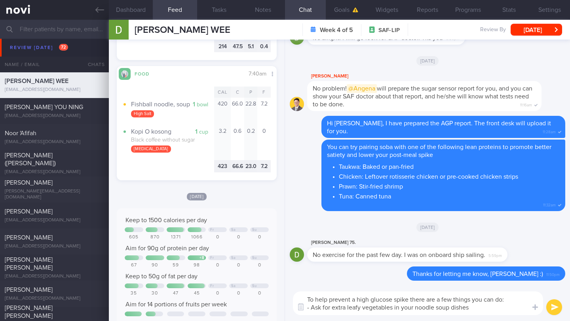
click at [347, 308] on textarea "To help prevent a high glucose spike there are a few things you can do: - Ask f…" at bounding box center [418, 304] width 250 height 24
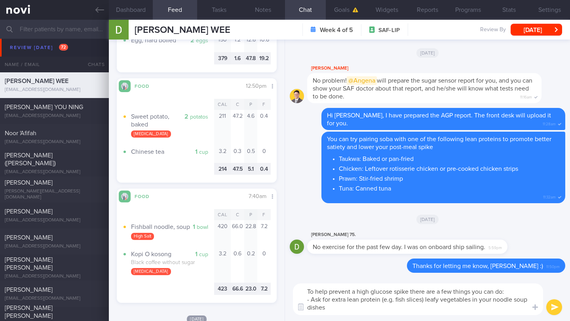
scroll to position [921, 0]
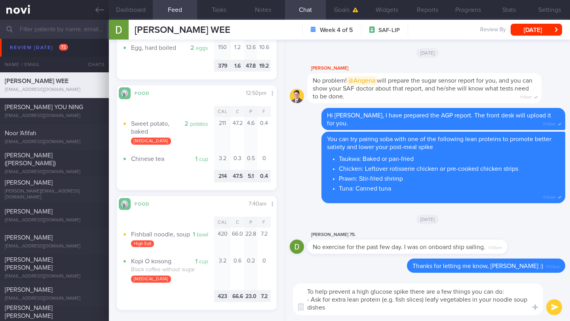
click at [328, 315] on div "To help prevent a high glucose spike there are a few things you can do: - Ask f…" at bounding box center [427, 300] width 285 height 44
click at [332, 311] on textarea "To help prevent a high glucose spike there are a few things you can do: - Ask f…" at bounding box center [418, 300] width 250 height 32
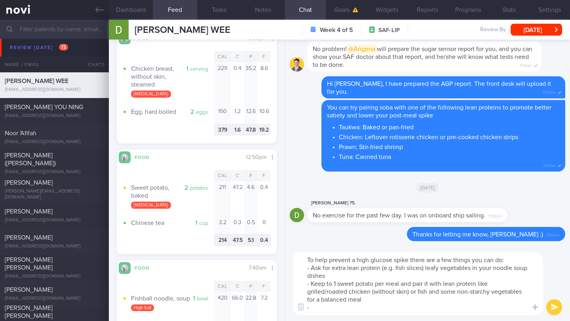
scroll to position [843, 0]
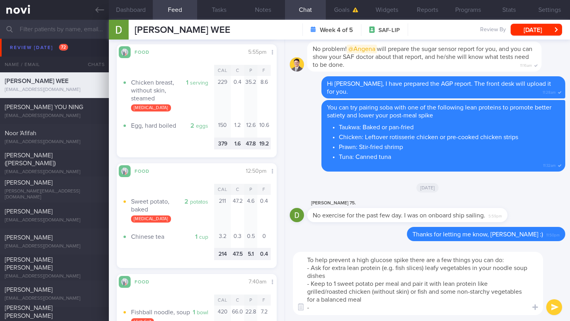
click at [408, 303] on textarea "To help prevent a high glucose spike there are a few things you can do: - Ask f…" at bounding box center [418, 283] width 250 height 63
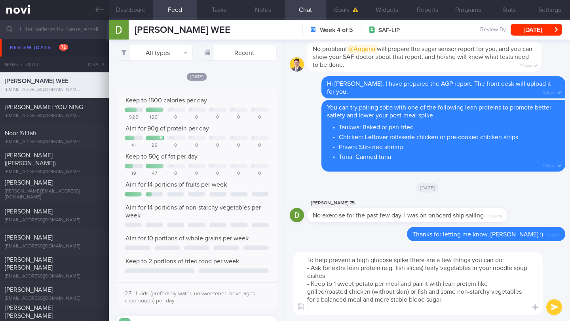
scroll to position [0, 0]
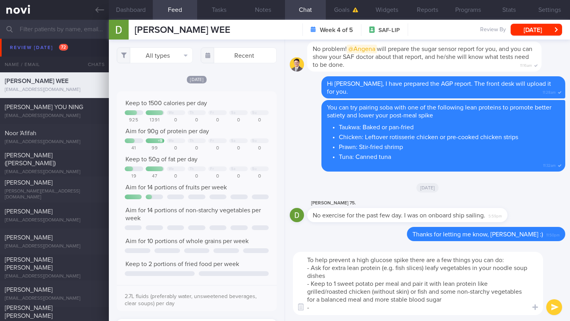
type textarea "To help prevent a high glucose spike there are a few things you can do: - Ask f…"
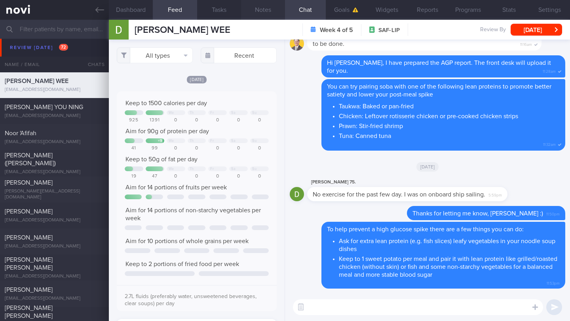
click at [262, 17] on button "Notes" at bounding box center [263, 10] width 44 height 20
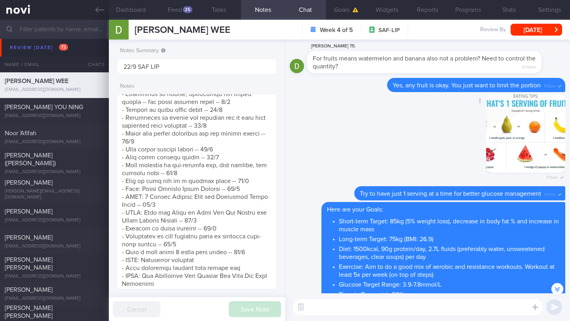
scroll to position [-4168, 0]
paste textarea "To help you make better choices when eating out, I want to share with you ways …"
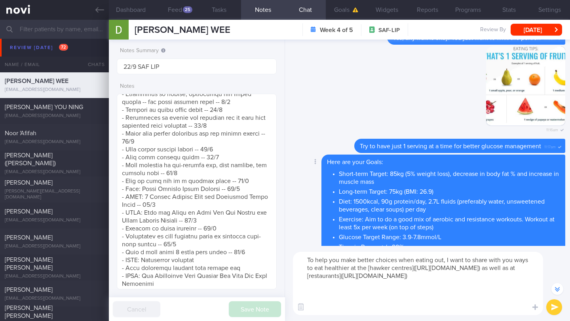
scroll to position [-4215, 0]
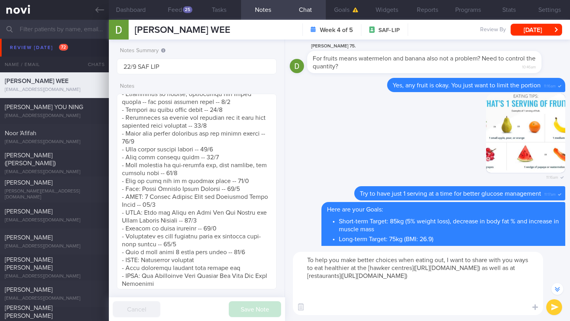
click at [305, 267] on textarea "To help you make better choices when eating out, I want to share with you ways …" at bounding box center [418, 283] width 250 height 63
type textarea "To help you make better choices when eating out, I want to share with you ways …"
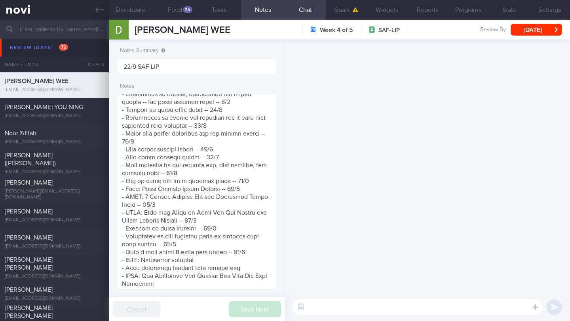
scroll to position [0, 0]
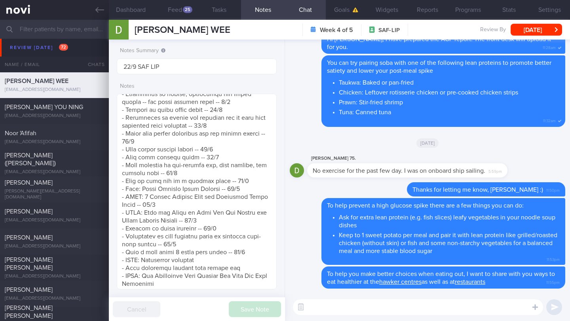
paste textarea "Here are some healthier options for rice dishes: - Economical rice (cai fan) — …"
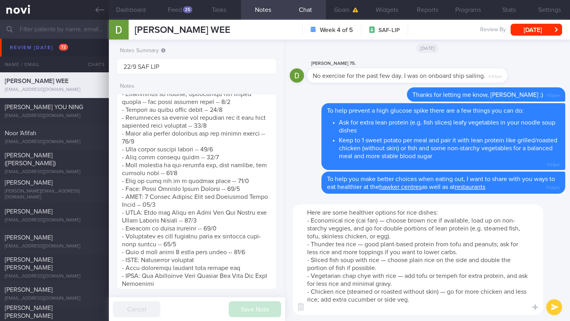
type textarea "Here are some healthier options for rice dishes: - Economical rice (cai fan) — …"
click at [561, 307] on button "submit" at bounding box center [554, 308] width 16 height 16
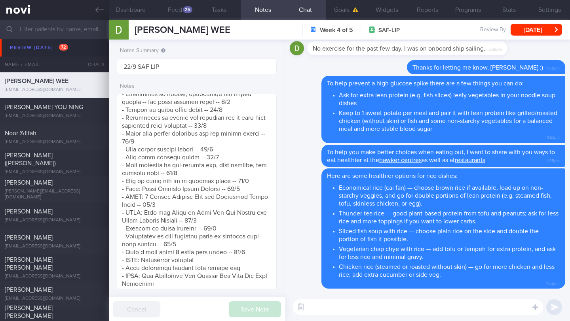
click at [561, 308] on button "submit" at bounding box center [554, 308] width 16 height 16
click at [334, 311] on textarea at bounding box center [418, 308] width 250 height 16
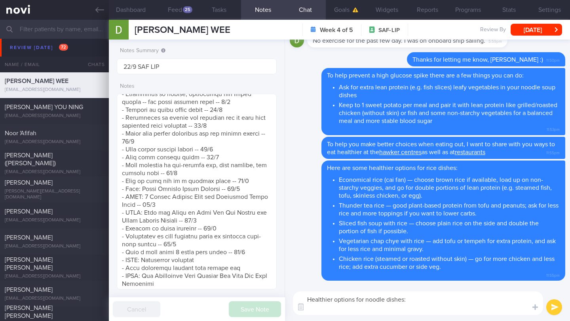
paste textarea "- Sliced fish soup with bee hoon (clear soup, no evaporated milk) - Yong tau fo…"
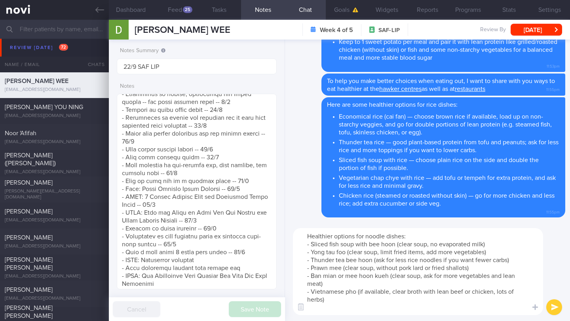
type textarea "Healthier options for noodle dishes: - Sliced fish soup with bee hoon (clear so…"
click at [547, 311] on button "submit" at bounding box center [554, 308] width 16 height 16
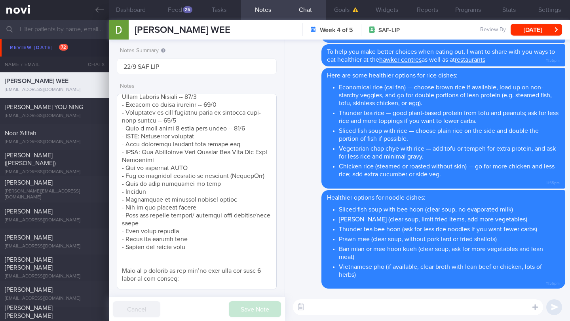
scroll to position [527, 0]
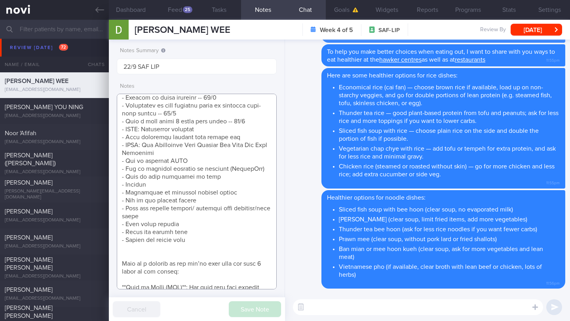
click at [248, 168] on textarea at bounding box center [197, 192] width 160 height 196
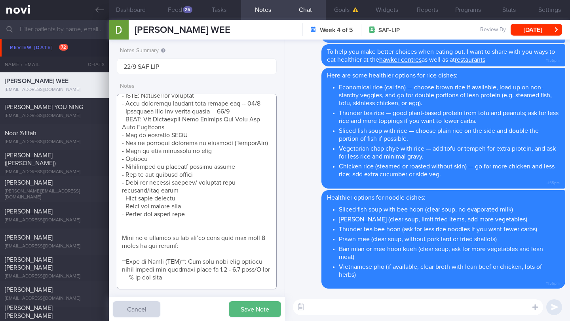
scroll to position [445, 0]
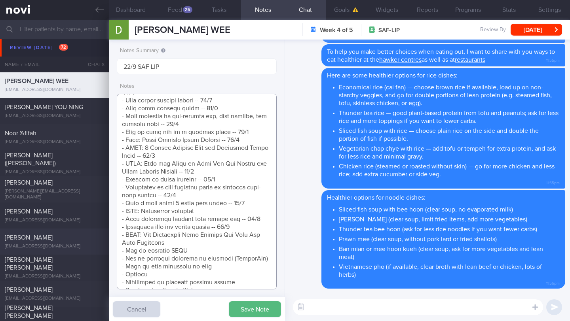
drag, startPoint x: 201, startPoint y: 242, endPoint x: 108, endPoint y: 237, distance: 92.7
click at [108, 237] on div "Patients New Users Coaches Assigned patients Assigned patients All active patie…" at bounding box center [285, 170] width 570 height 301
click at [148, 240] on textarea at bounding box center [197, 192] width 160 height 196
click at [149, 240] on textarea at bounding box center [197, 192] width 160 height 196
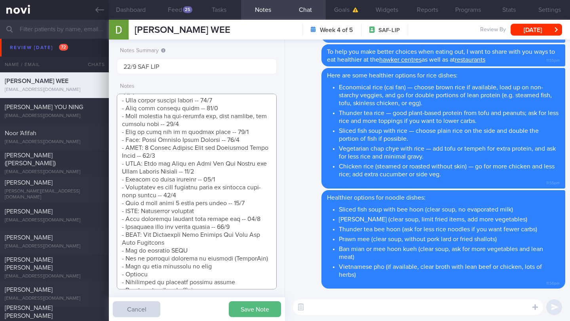
click at [149, 240] on textarea at bounding box center [197, 192] width 160 height 196
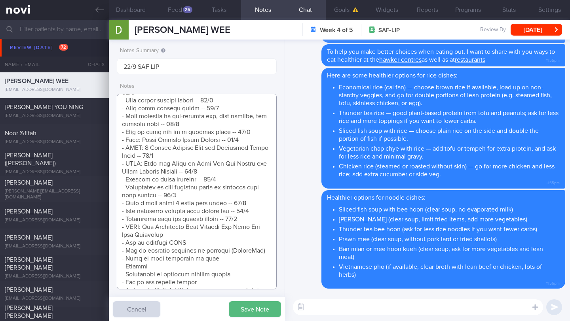
scroll to position [590, 0]
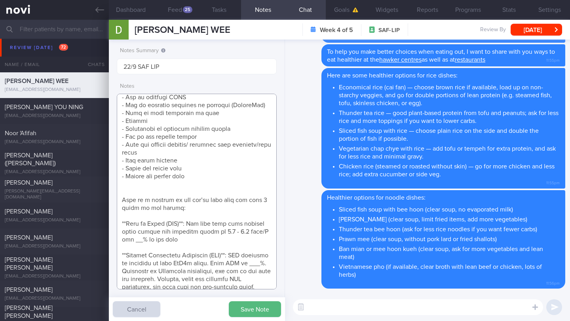
click at [253, 104] on textarea at bounding box center [197, 192] width 160 height 196
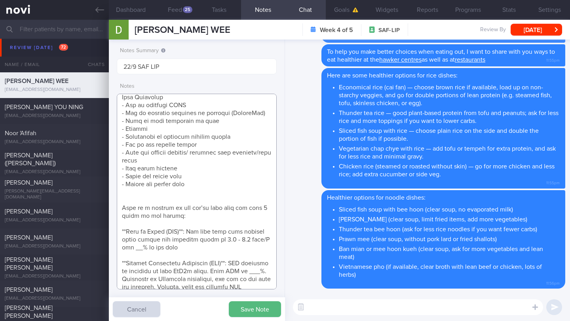
paste textarea "- NOVI: Resistance training"
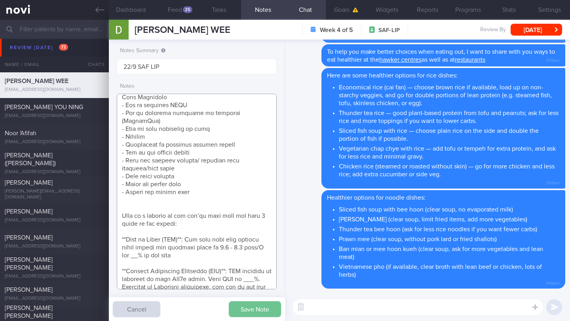
type textarea "SUPPORT NEEDED: CHALLENGE: Wt Targets: Issues: ([DATE]) Noted high glucose leve…"
click at [257, 306] on button "Save Note" at bounding box center [255, 309] width 52 height 16
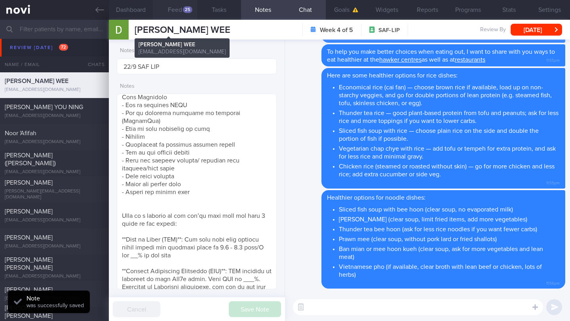
click at [168, 17] on button "Feed 25" at bounding box center [175, 10] width 44 height 20
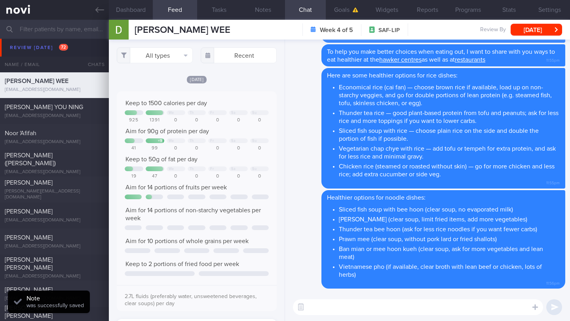
click at [165, 25] on div "[PERSON_NAME] WEE [PERSON_NAME] WEE [EMAIL_ADDRESS][DOMAIN_NAME]" at bounding box center [183, 30] width 96 height 12
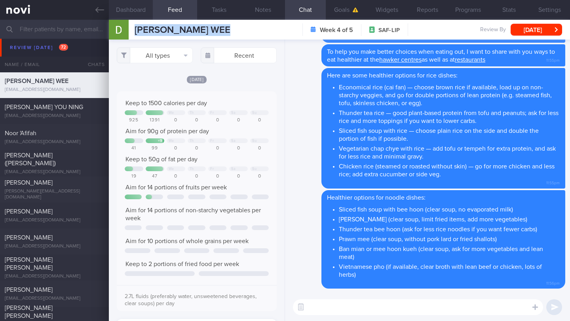
click at [128, 11] on button "Dashboard" at bounding box center [131, 10] width 44 height 20
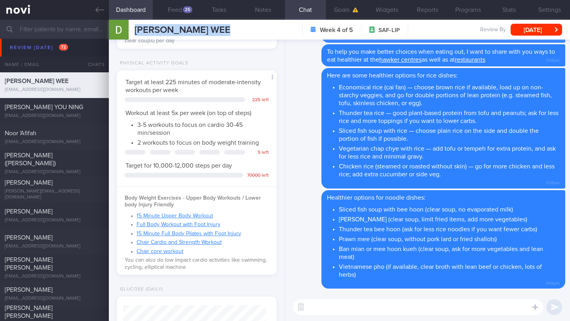
scroll to position [277, 0]
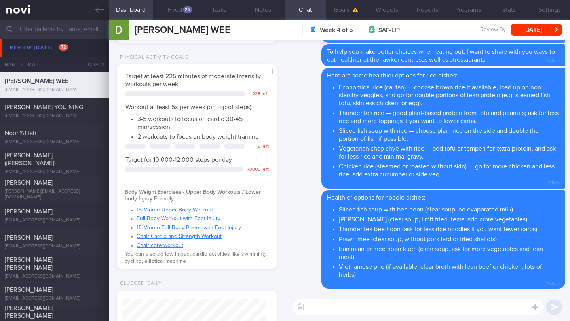
click at [343, 303] on textarea at bounding box center [418, 308] width 250 height 16
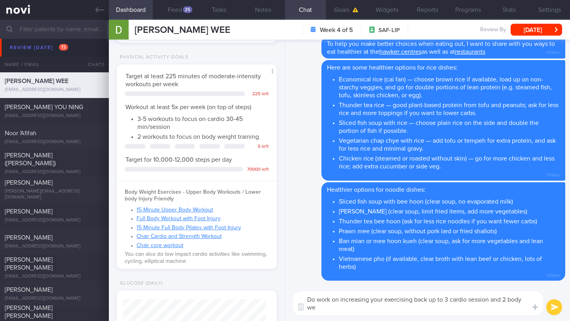
scroll to position [0, 0]
type textarea "Do work on increasing your exercising back up to 3 cardio session and 2 body we…"
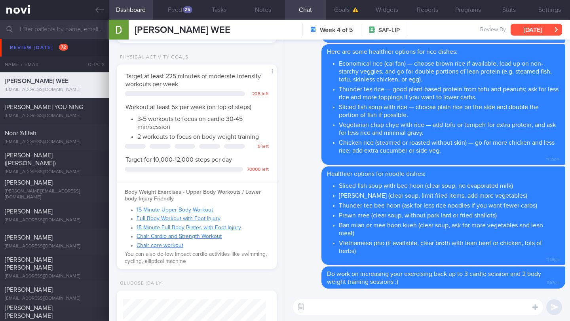
click at [533, 31] on button "[DATE]" at bounding box center [535, 30] width 51 height 12
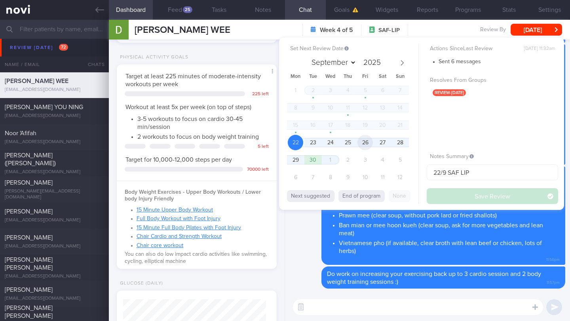
click at [358, 145] on span "26" at bounding box center [364, 142] width 15 height 15
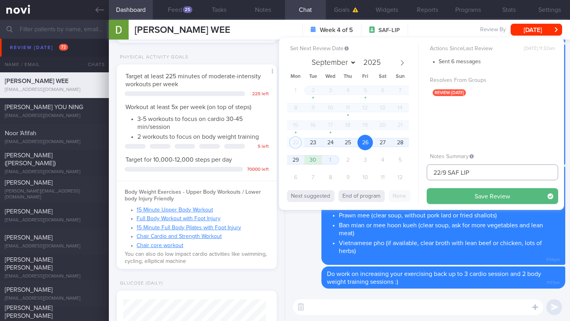
click at [437, 176] on input "22/9 SAF LIP" at bounding box center [492, 173] width 131 height 16
drag, startPoint x: 439, startPoint y: 174, endPoint x: 424, endPoint y: 173, distance: 15.0
click at [424, 173] on div "Set Next Review Date [DATE] September October November [DATE] Mon Tue Wed Thu F…" at bounding box center [421, 124] width 285 height 173
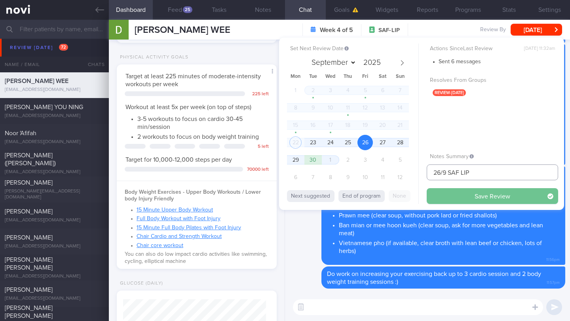
type input "26/9 SAF LIP"
click at [465, 195] on button "Save Review" at bounding box center [492, 196] width 131 height 16
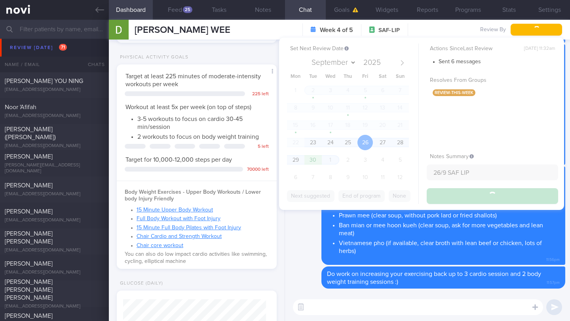
type input "26/9 SAF LIP"
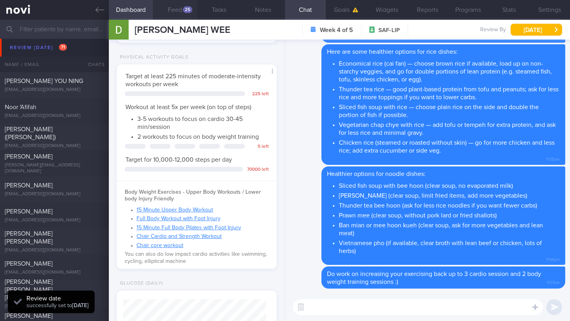
scroll to position [71, 143]
click at [96, 9] on icon at bounding box center [99, 10] width 9 height 6
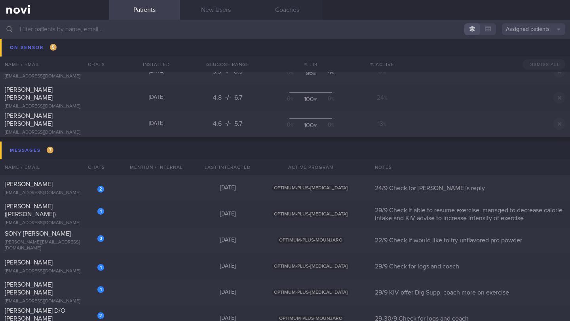
scroll to position [4650, 0]
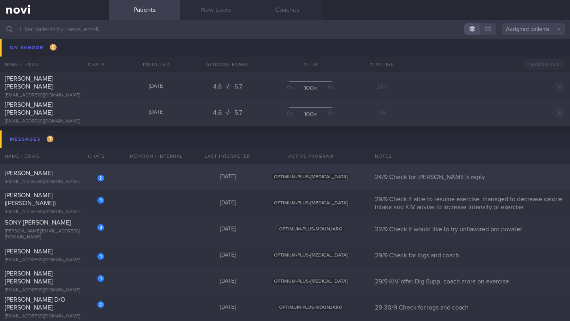
click at [82, 177] on div "[PERSON_NAME]" at bounding box center [53, 173] width 97 height 8
select select "8"
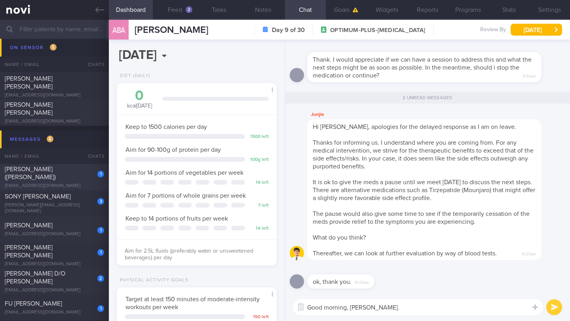
scroll to position [81, 140]
click at [341, 310] on textarea "Good morning, [PERSON_NAME]." at bounding box center [418, 308] width 250 height 16
click at [531, 33] on button "[DATE]" at bounding box center [535, 30] width 51 height 12
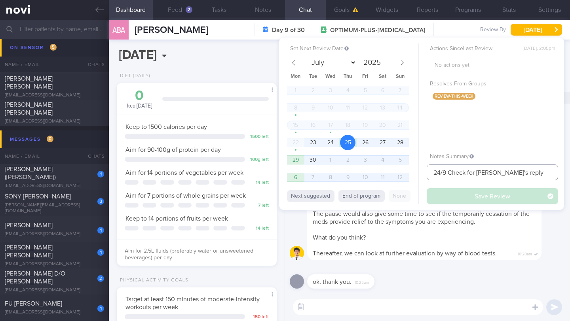
drag, startPoint x: 439, startPoint y: 172, endPoint x: 421, endPoint y: 172, distance: 17.8
click at [421, 172] on div "Set Next Review Date [DATE] July August September October November [DATE] Mon T…" at bounding box center [421, 124] width 285 height 173
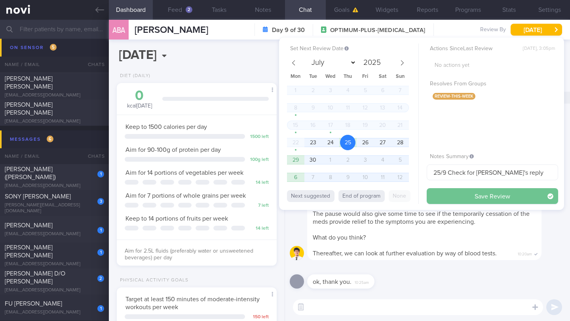
click at [474, 194] on button "Save Review" at bounding box center [492, 196] width 131 height 16
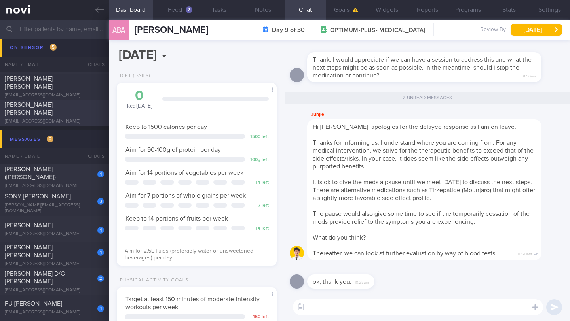
scroll to position [4798, 0]
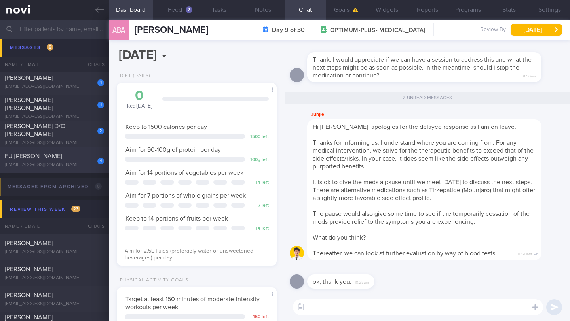
click at [80, 161] on div "1 FU [PERSON_NAME] [EMAIL_ADDRESS][DOMAIN_NAME]" at bounding box center [54, 160] width 109 height 16
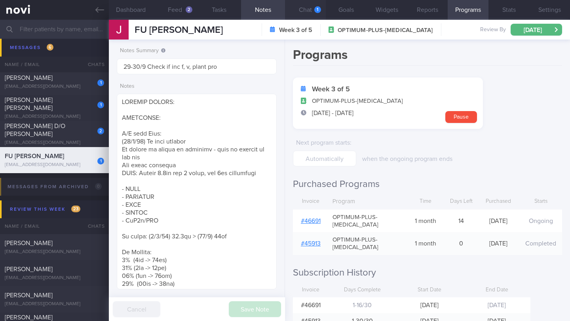
click at [303, 10] on button "Chat 1" at bounding box center [305, 10] width 41 height 20
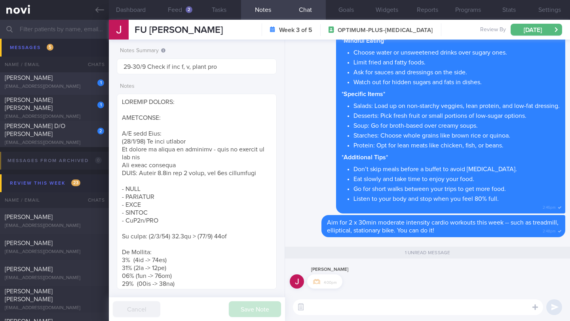
click at [85, 83] on div "1 [PERSON_NAME] [EMAIL_ADDRESS][DOMAIN_NAME]" at bounding box center [54, 82] width 109 height 16
type input "29/9 Check for logs and coach"
type textarea "Logging pretty regularly. Sometimes responds to messages. GOAL: (24/4) Aim for …"
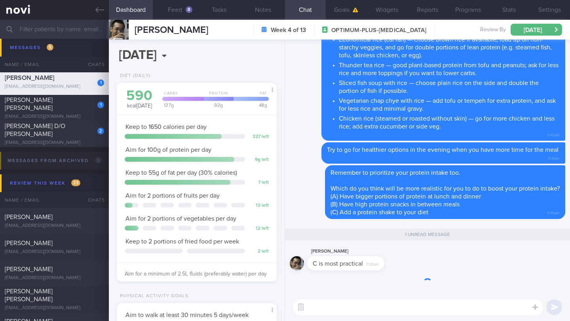
scroll to position [70, 140]
select select "8"
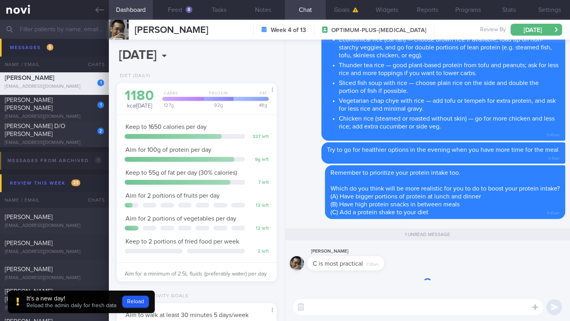
scroll to position [81, 140]
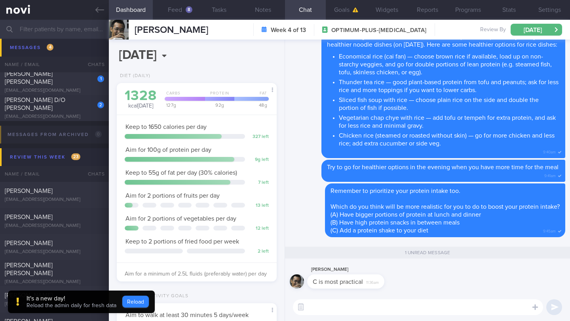
click at [137, 302] on button "Reload" at bounding box center [135, 302] width 27 height 12
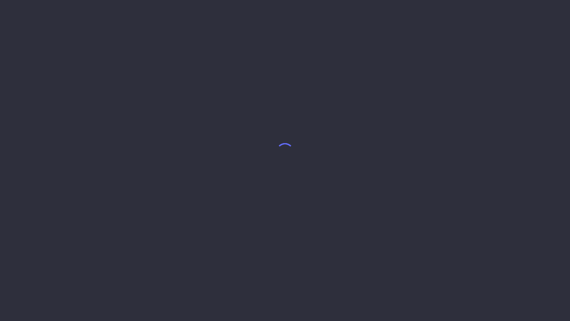
select select "8"
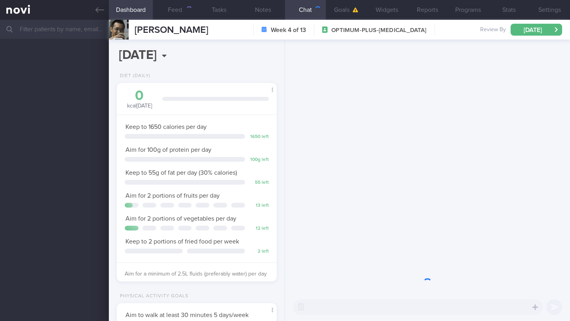
scroll to position [81, 140]
